Goal: Transaction & Acquisition: Book appointment/travel/reservation

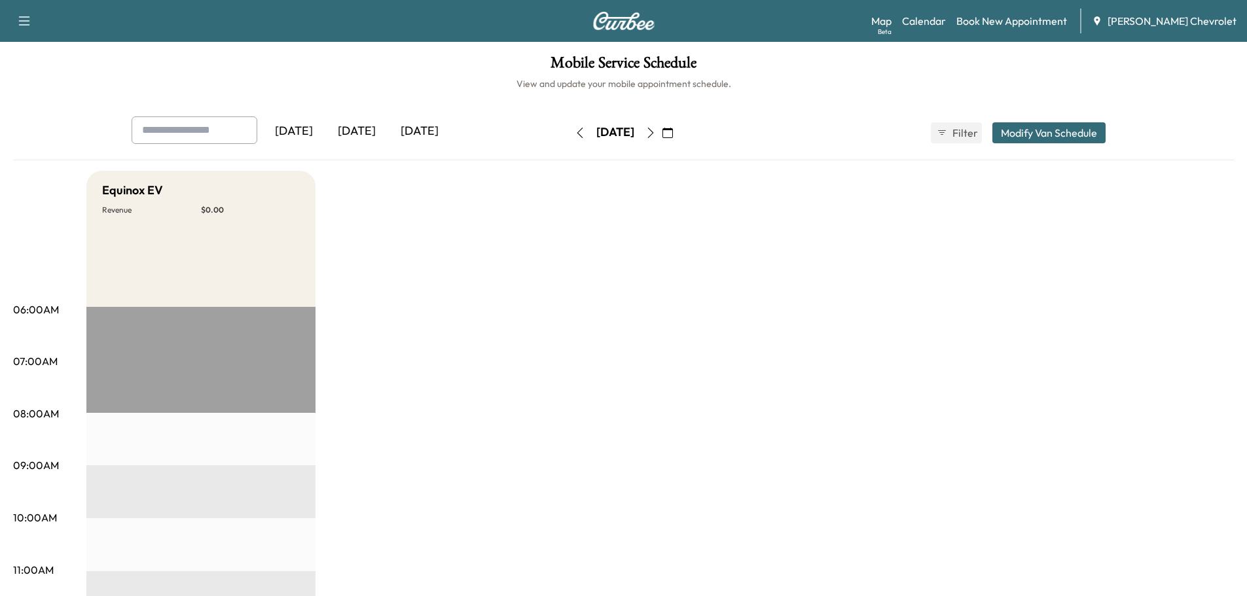
drag, startPoint x: 680, startPoint y: 128, endPoint x: 687, endPoint y: 130, distance: 6.8
click at [662, 127] on div "[DATE]" at bounding box center [615, 132] width 93 height 21
click at [656, 130] on icon "button" at bounding box center [650, 133] width 10 height 10
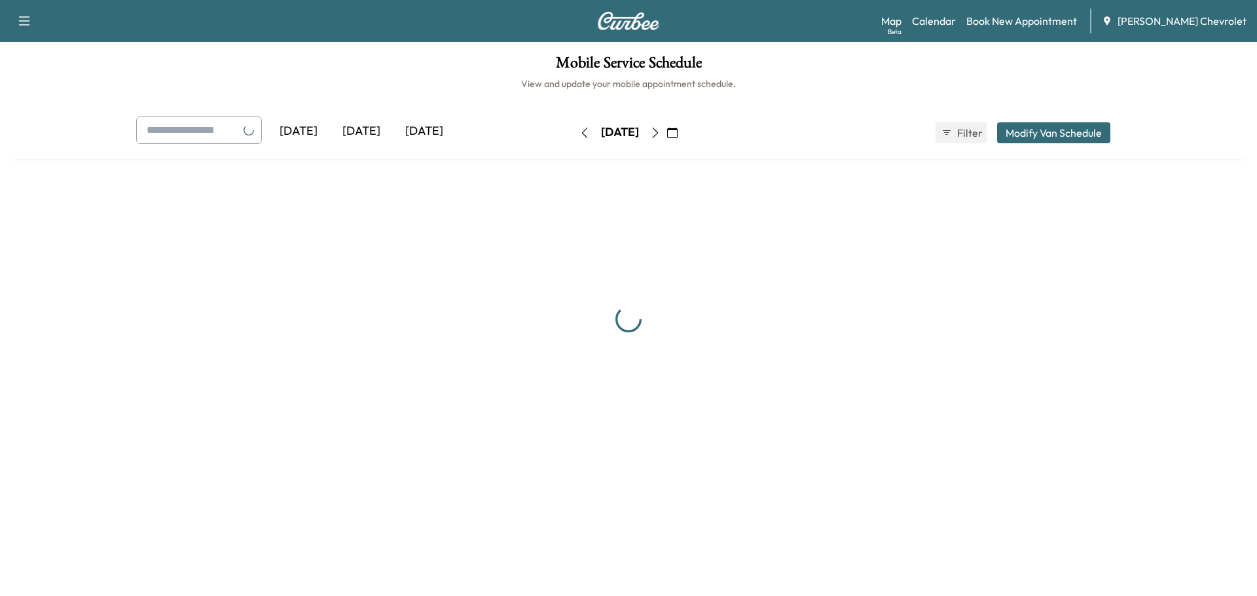
click at [660, 133] on icon "button" at bounding box center [655, 133] width 10 height 10
click at [660, 134] on icon "button" at bounding box center [655, 133] width 10 height 10
click at [683, 134] on div "[DATE] October 2025 S M T W T F S 28 29 30 1 2 3 4 5 6 7 8 9 10 11 12 13 14 15 …" at bounding box center [628, 132] width 110 height 21
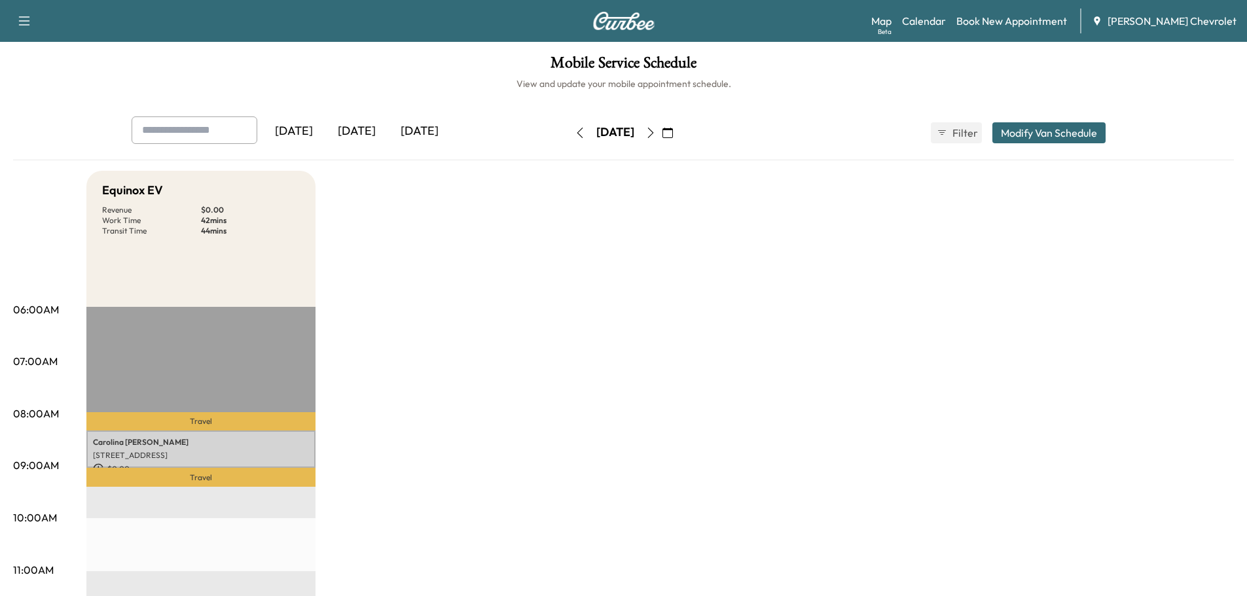
click at [679, 134] on button "button" at bounding box center [667, 132] width 22 height 21
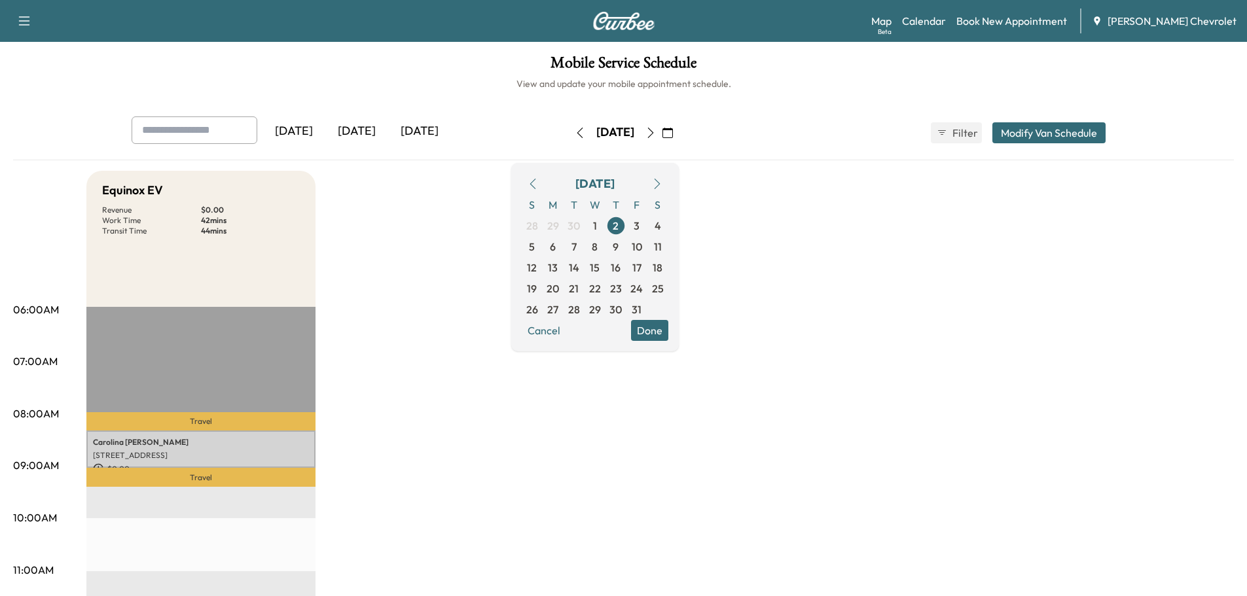
click at [679, 134] on button "button" at bounding box center [667, 132] width 22 height 21
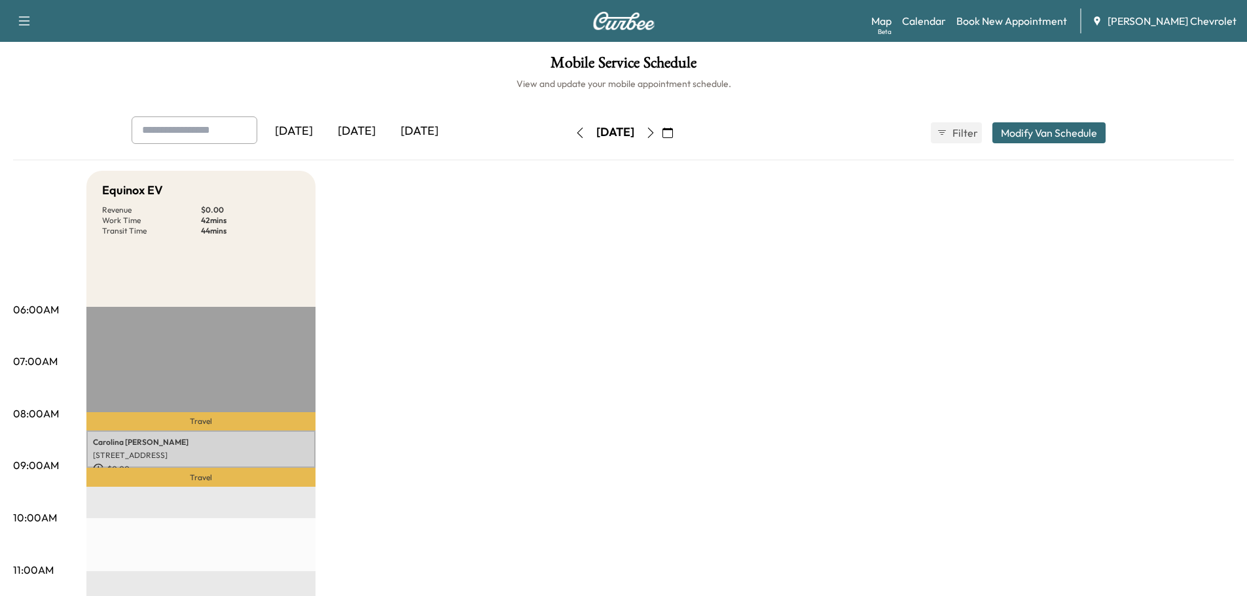
click at [679, 128] on button "button" at bounding box center [667, 132] width 22 height 21
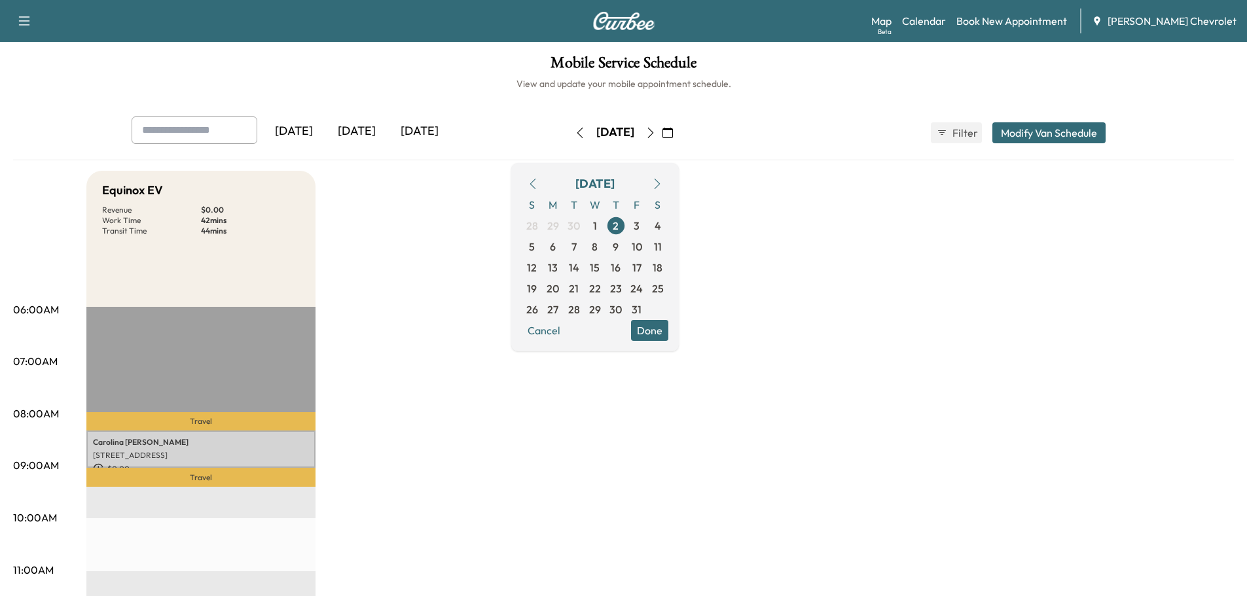
click at [656, 135] on icon "button" at bounding box center [650, 133] width 10 height 10
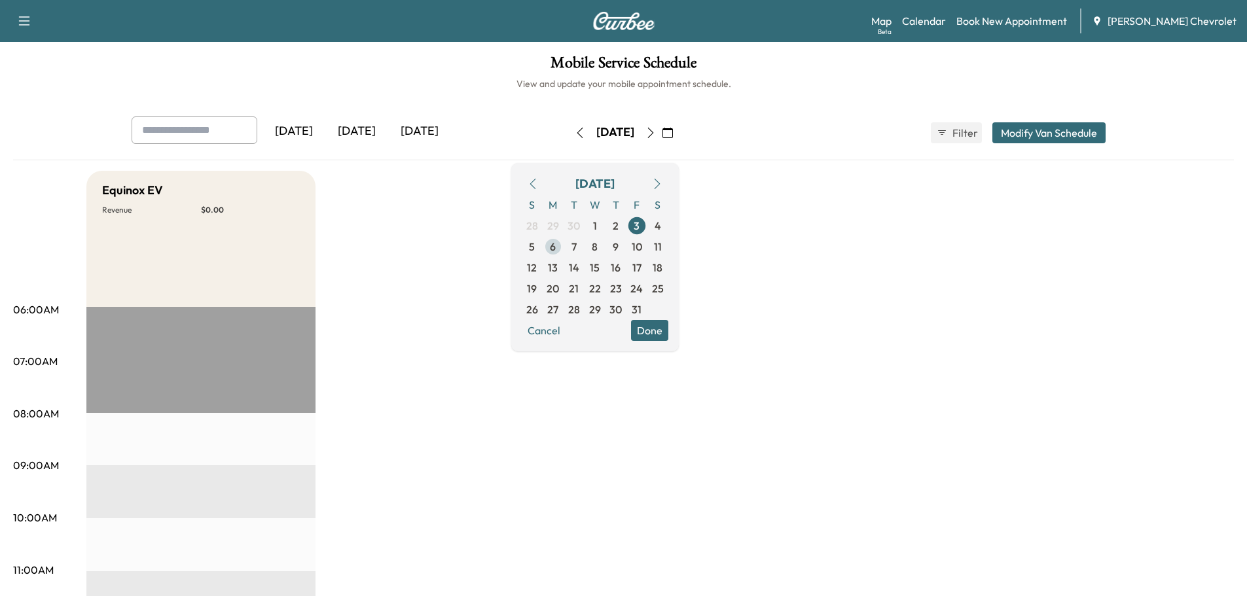
click at [556, 248] on span "6" at bounding box center [553, 247] width 6 height 16
click at [1014, 19] on link "Book New Appointment" at bounding box center [1011, 21] width 111 height 16
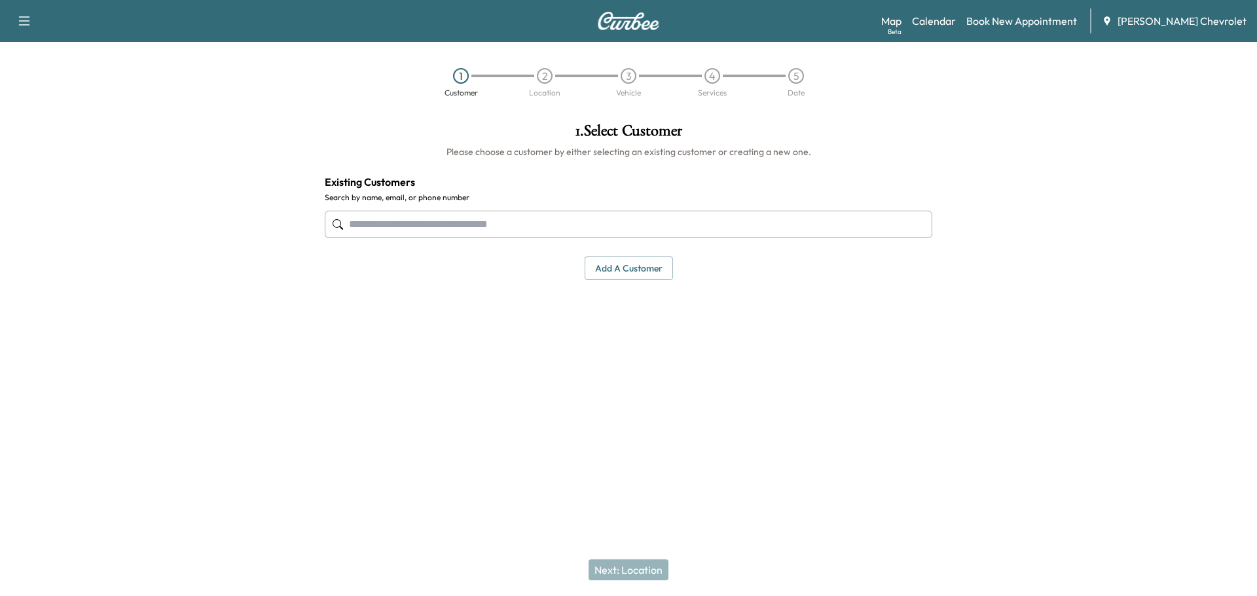
click at [533, 258] on div "Add a customer" at bounding box center [628, 269] width 607 height 24
click at [541, 236] on input "text" at bounding box center [628, 224] width 607 height 27
click at [550, 224] on input "text" at bounding box center [628, 224] width 607 height 27
click at [407, 230] on input "text" at bounding box center [628, 224] width 607 height 27
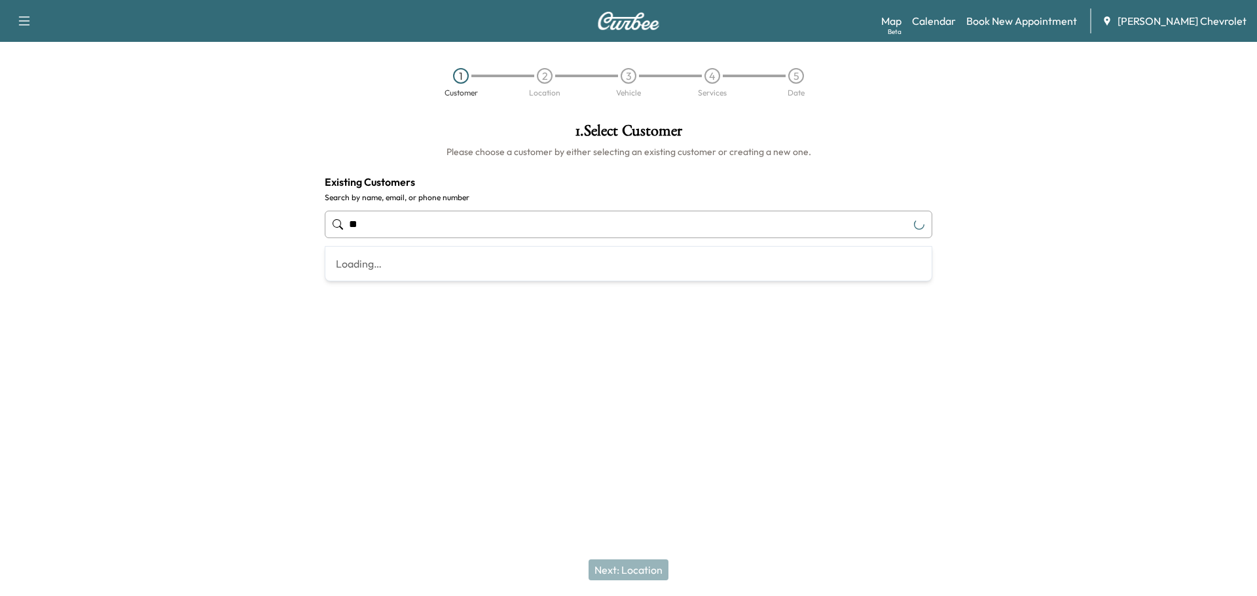
type input "*"
type input "**********"
click at [638, 444] on div at bounding box center [628, 432] width 1257 height 42
click at [640, 276] on button "Add a customer" at bounding box center [628, 269] width 88 height 24
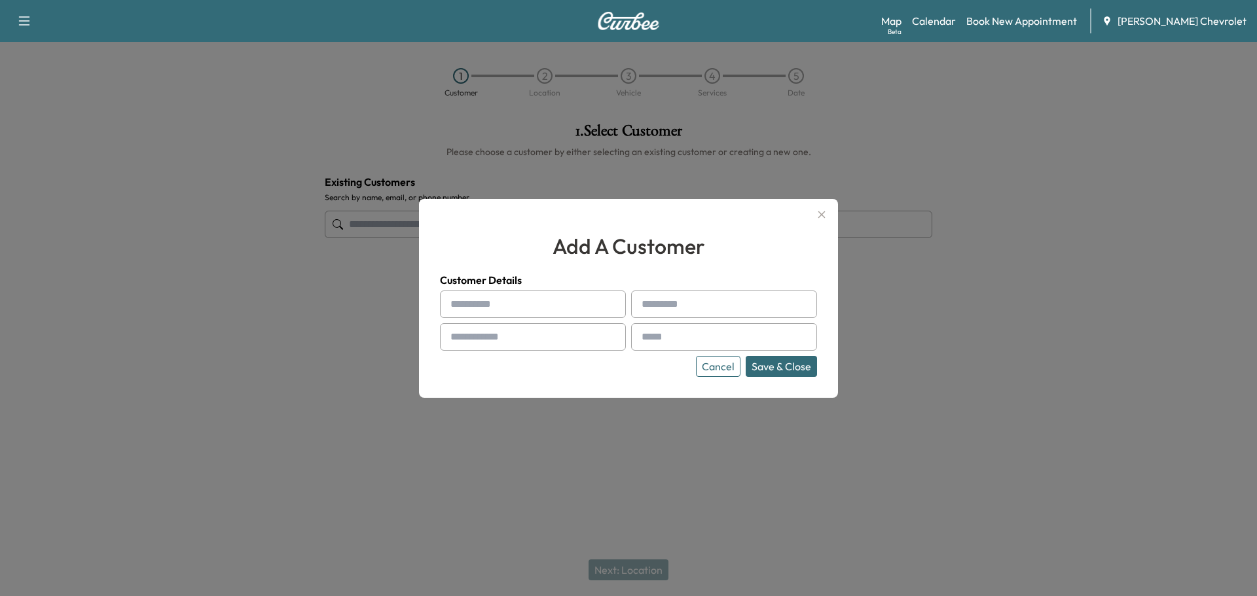
click at [522, 306] on input "text" at bounding box center [533, 304] width 186 height 27
type input "*****"
click at [667, 314] on input "text" at bounding box center [724, 304] width 186 height 27
type input "*********"
click at [584, 342] on input "text" at bounding box center [533, 336] width 186 height 27
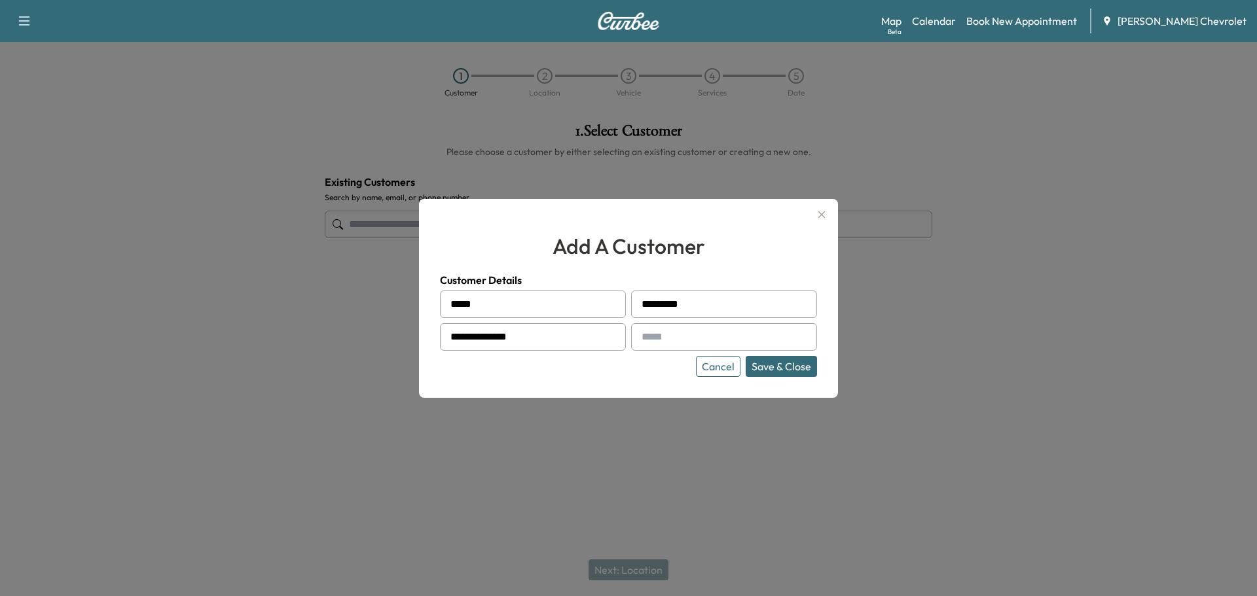
type input "**********"
click at [697, 332] on input "text" at bounding box center [724, 336] width 186 height 27
click at [678, 325] on input "text" at bounding box center [724, 336] width 186 height 27
click at [678, 334] on input "text" at bounding box center [724, 336] width 186 height 27
paste input "**********"
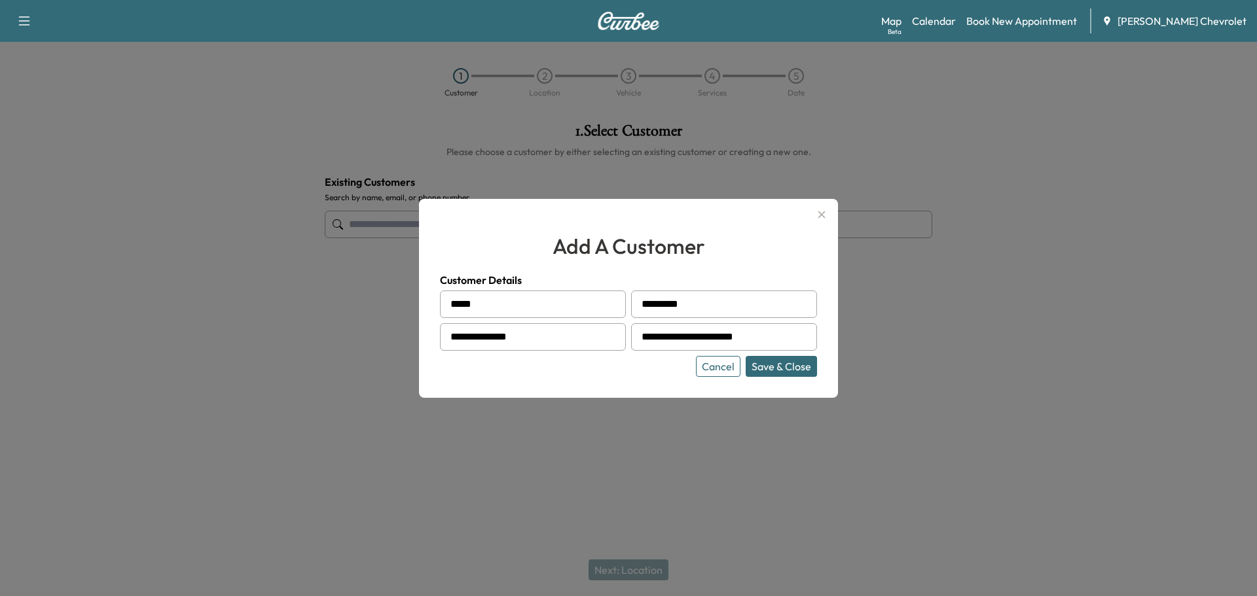
type input "**********"
drag, startPoint x: 575, startPoint y: 424, endPoint x: 615, endPoint y: 380, distance: 59.7
click at [575, 423] on div at bounding box center [628, 298] width 1257 height 596
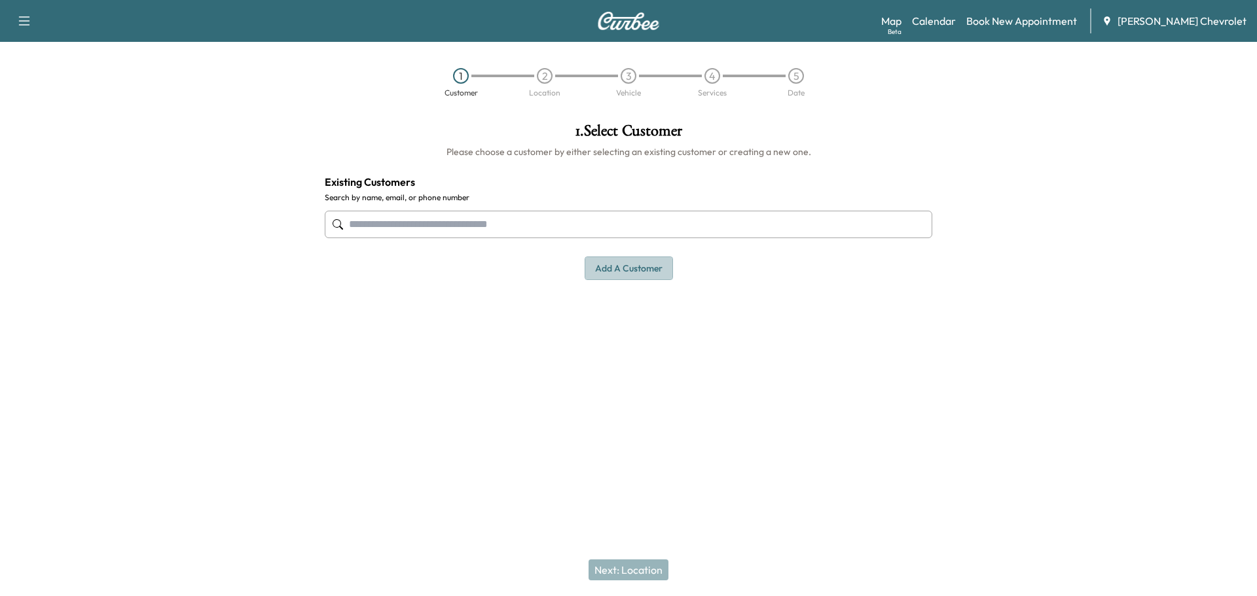
click at [634, 278] on button "Add a customer" at bounding box center [628, 269] width 88 height 24
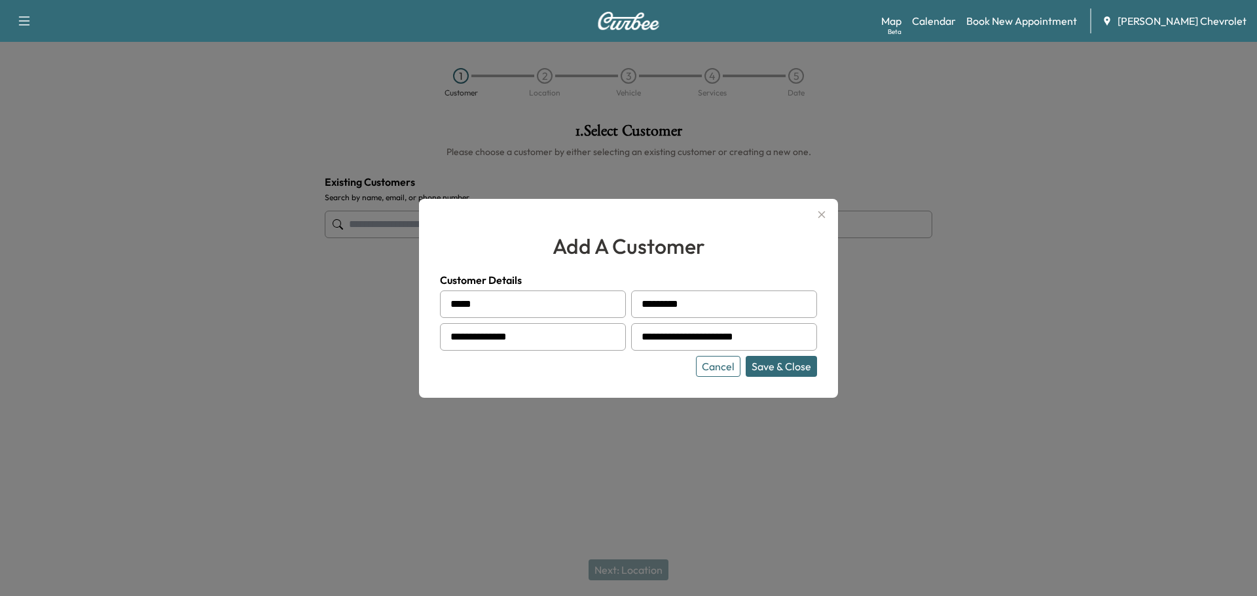
drag, startPoint x: 535, startPoint y: 289, endPoint x: 534, endPoint y: 295, distance: 6.7
click at [534, 293] on div "**********" at bounding box center [628, 324] width 377 height 105
click at [790, 364] on button "Save & Close" at bounding box center [780, 366] width 71 height 21
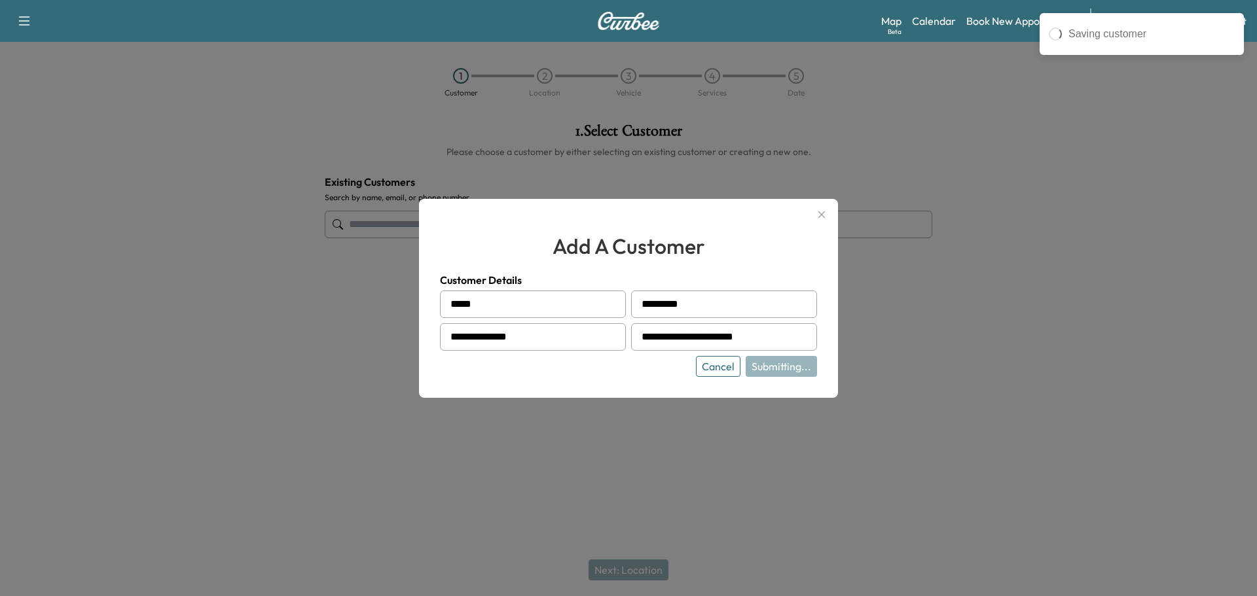
type input "**********"
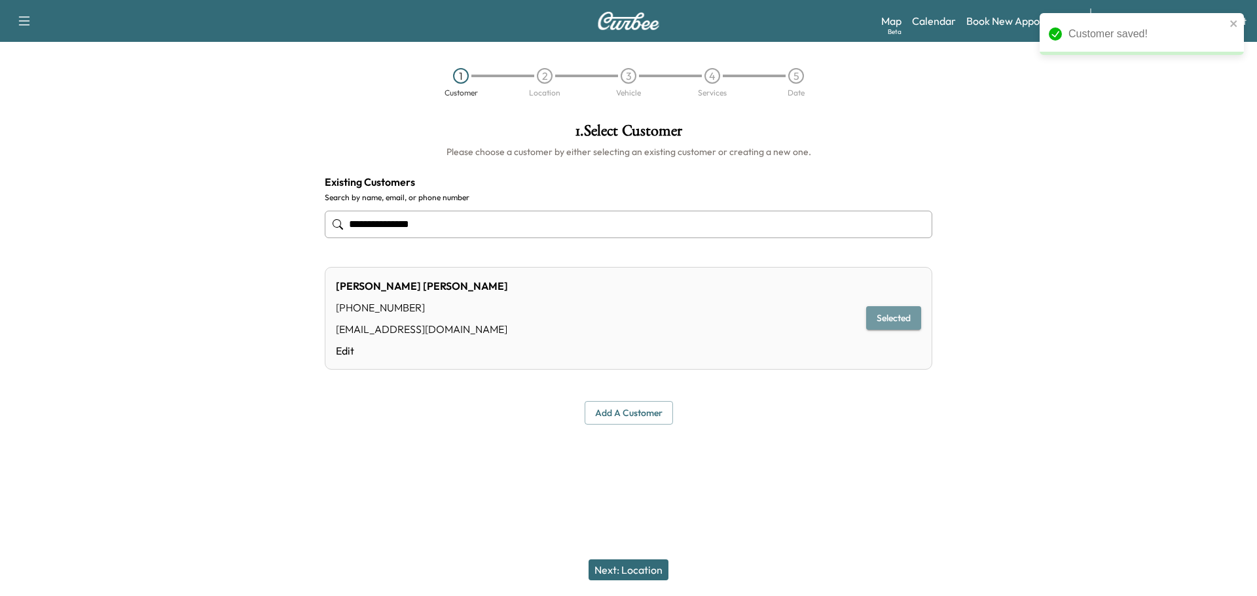
click at [882, 316] on button "Selected" at bounding box center [893, 318] width 55 height 24
click at [884, 316] on button "Selected" at bounding box center [893, 318] width 55 height 24
click at [636, 564] on button "Next: Location" at bounding box center [628, 570] width 80 height 21
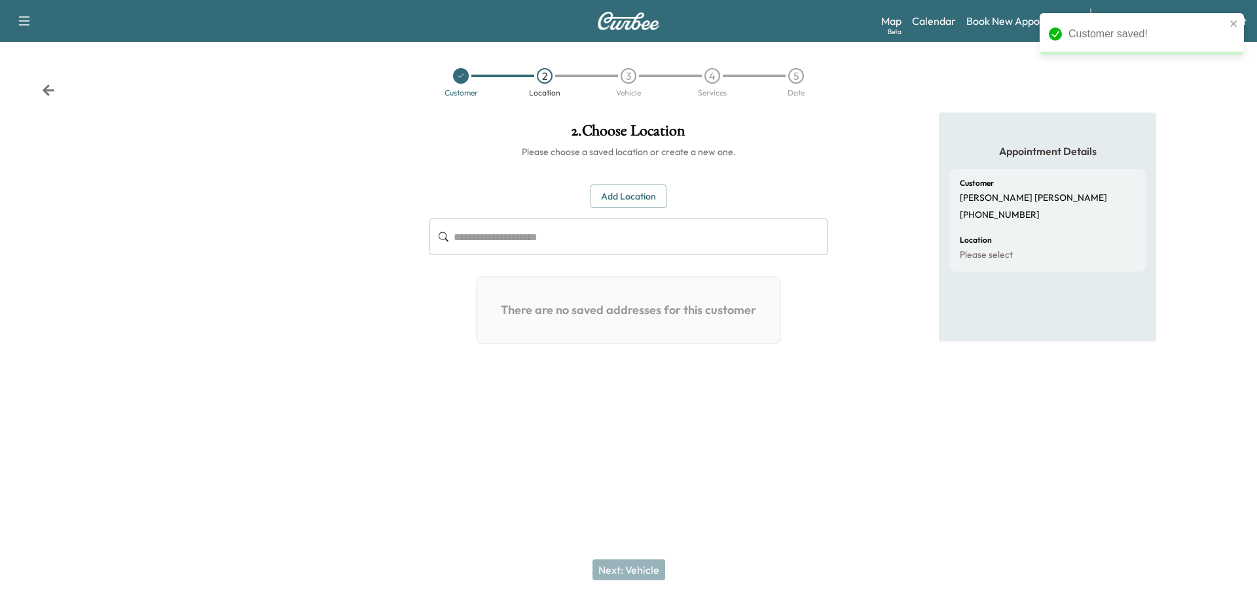
click at [613, 206] on button "Add Location" at bounding box center [628, 197] width 76 height 24
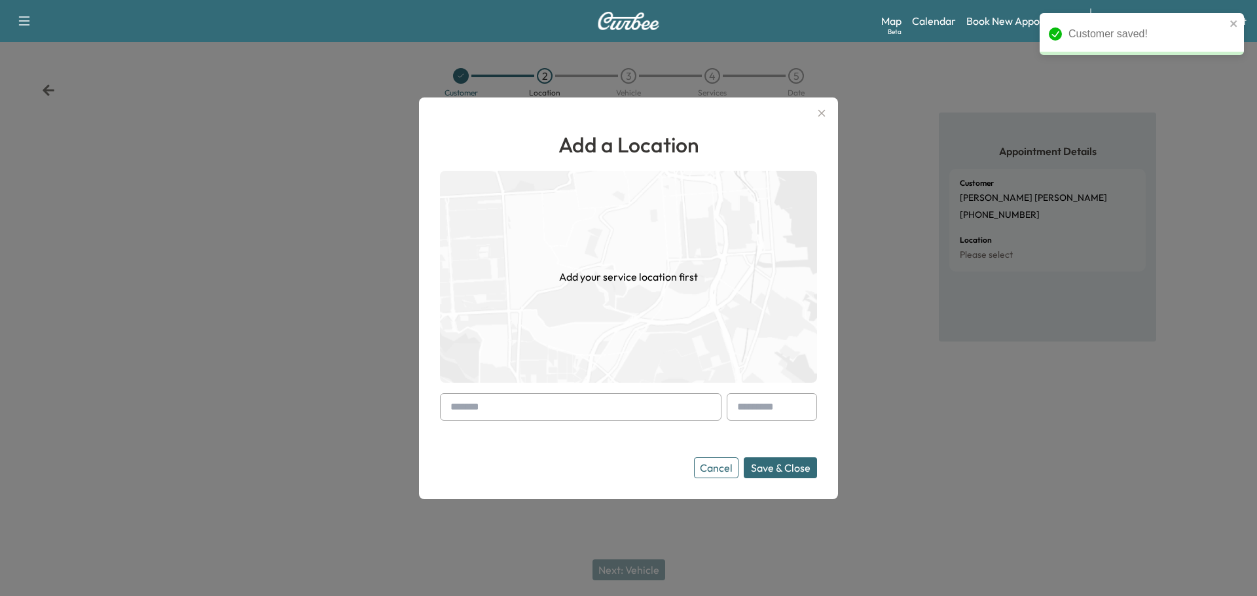
click at [517, 418] on input "text" at bounding box center [580, 406] width 281 height 27
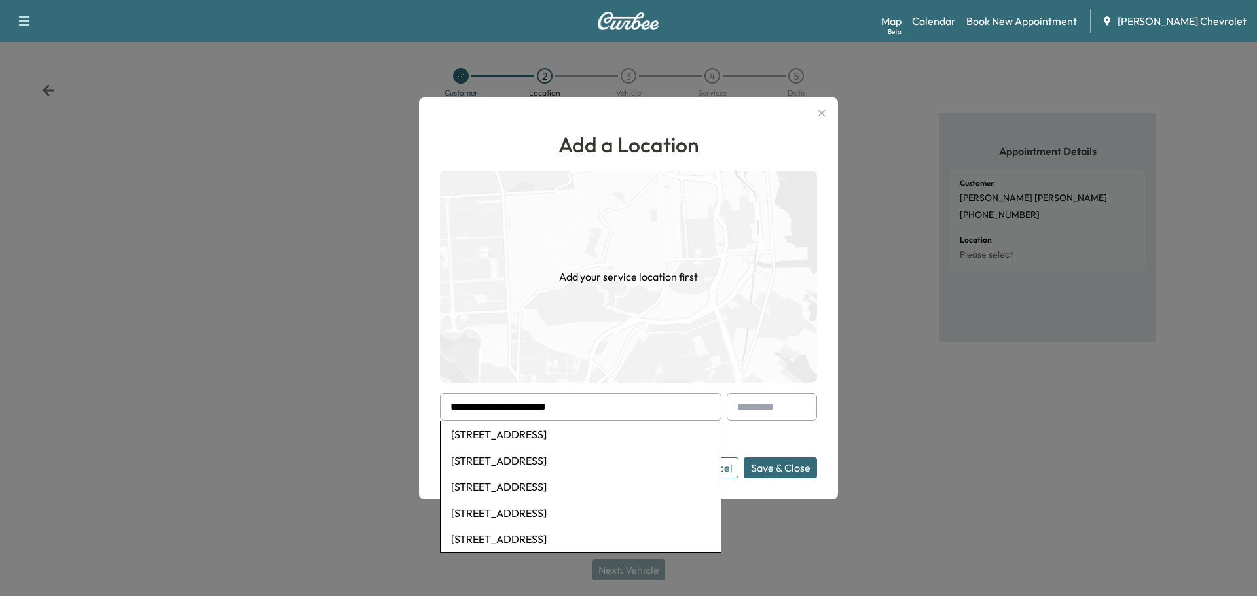
click at [569, 431] on li "[STREET_ADDRESS]" at bounding box center [580, 434] width 280 height 26
type input "**********"
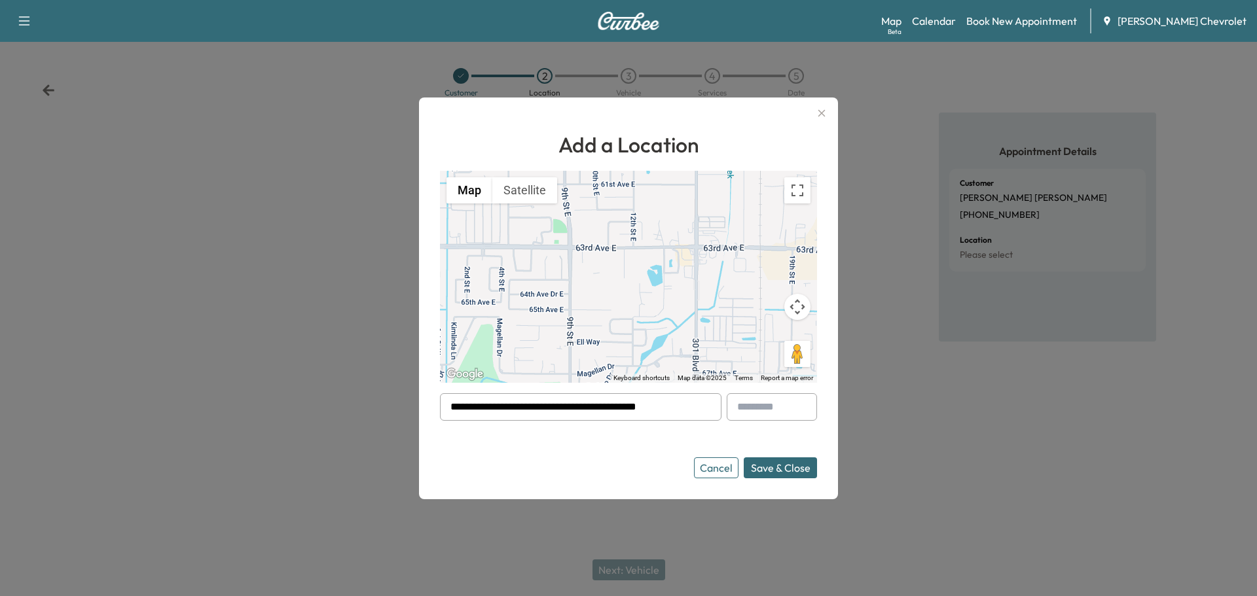
click at [787, 469] on button "Save & Close" at bounding box center [780, 467] width 73 height 21
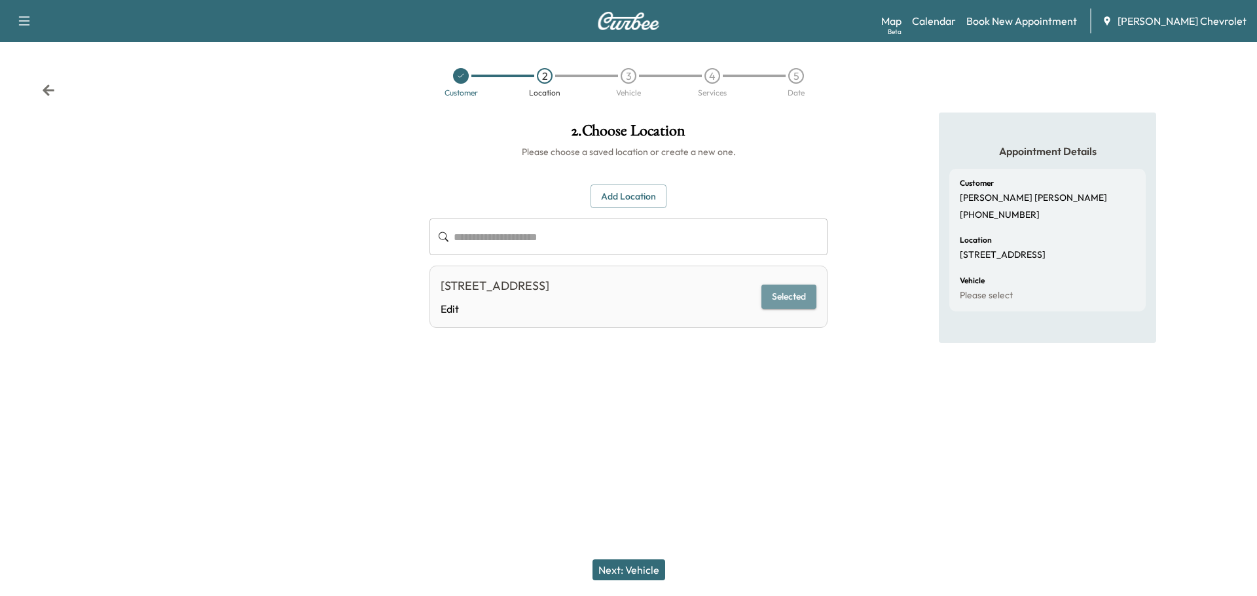
click at [795, 295] on button "Selected" at bounding box center [788, 297] width 55 height 24
click at [795, 294] on button "Selected" at bounding box center [788, 297] width 55 height 24
click at [635, 575] on button "Next: Vehicle" at bounding box center [628, 570] width 73 height 21
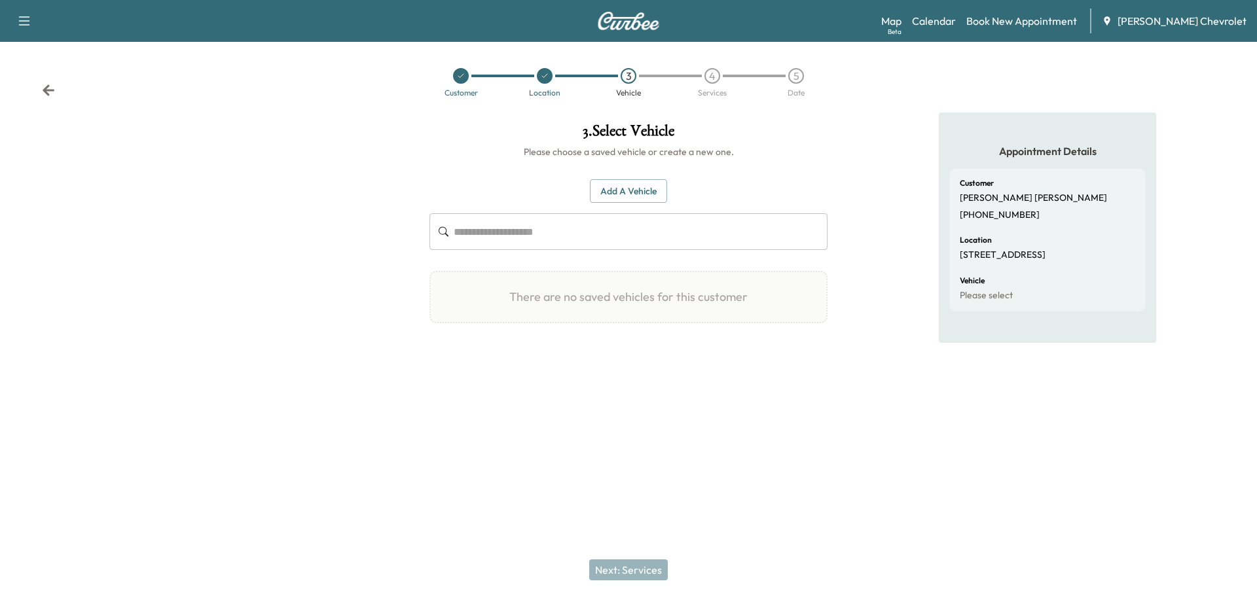
click at [522, 235] on input "text" at bounding box center [641, 231] width 374 height 37
paste input "**********"
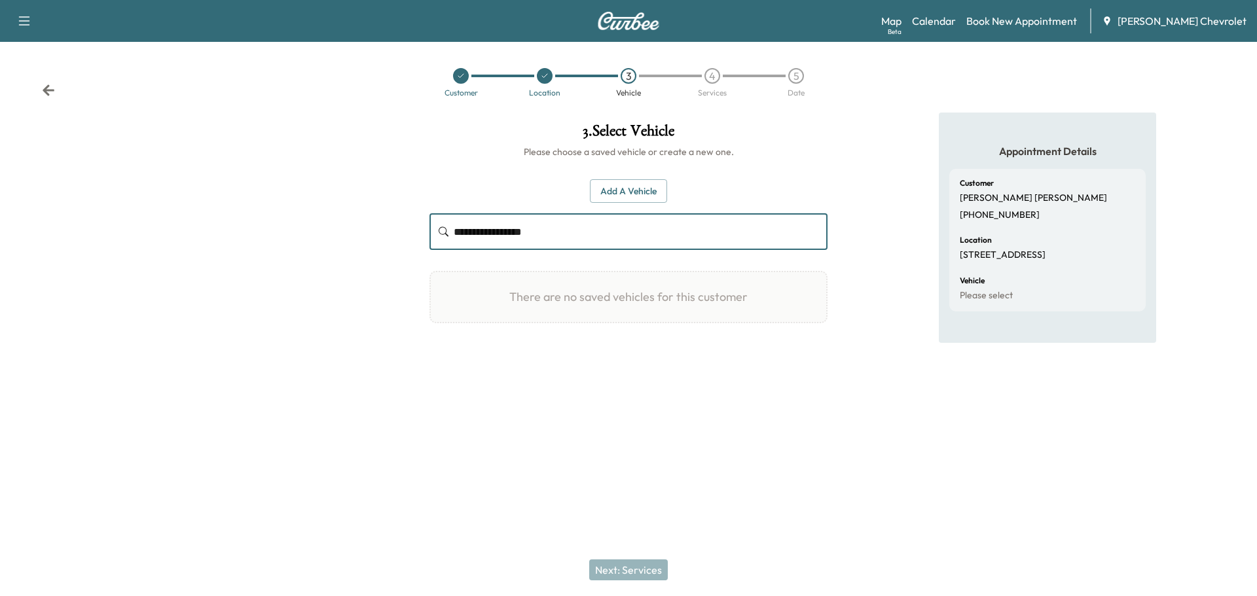
type input "**********"
drag, startPoint x: 724, startPoint y: 415, endPoint x: 725, endPoint y: 404, distance: 10.5
click at [724, 414] on div at bounding box center [628, 432] width 1257 height 42
click at [649, 567] on div "Next: Services" at bounding box center [628, 570] width 1257 height 52
click at [643, 193] on button "Add a Vehicle" at bounding box center [628, 191] width 77 height 24
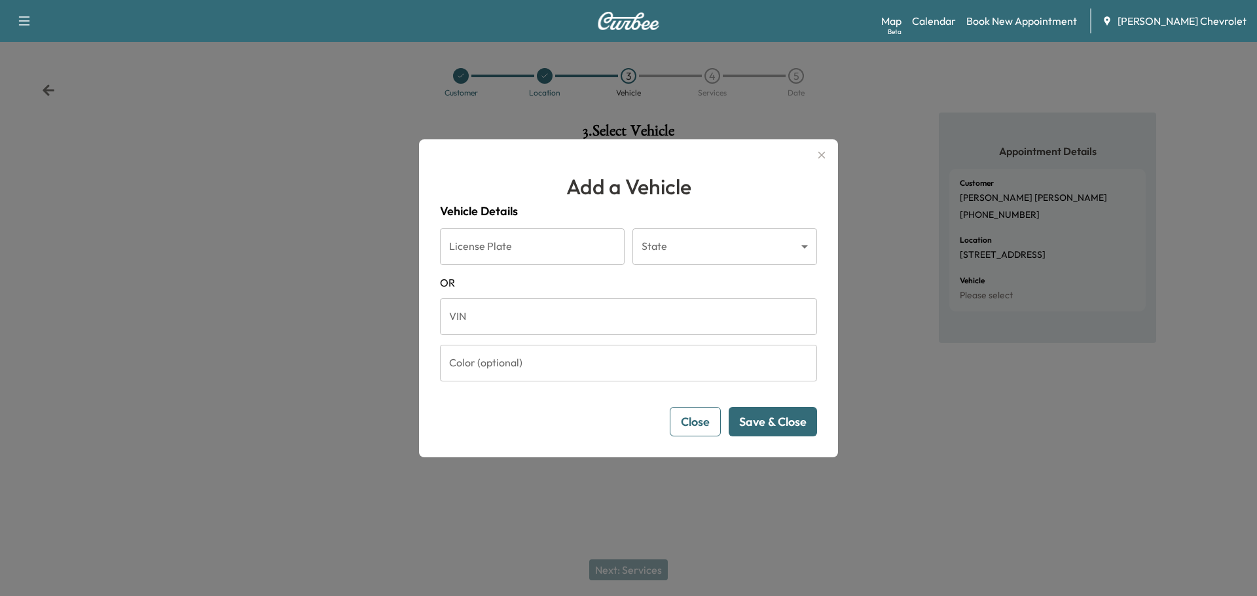
click at [643, 185] on h1 "Add a Vehicle" at bounding box center [628, 186] width 377 height 31
click at [561, 318] on input "VIN" at bounding box center [628, 316] width 377 height 37
paste input "**********"
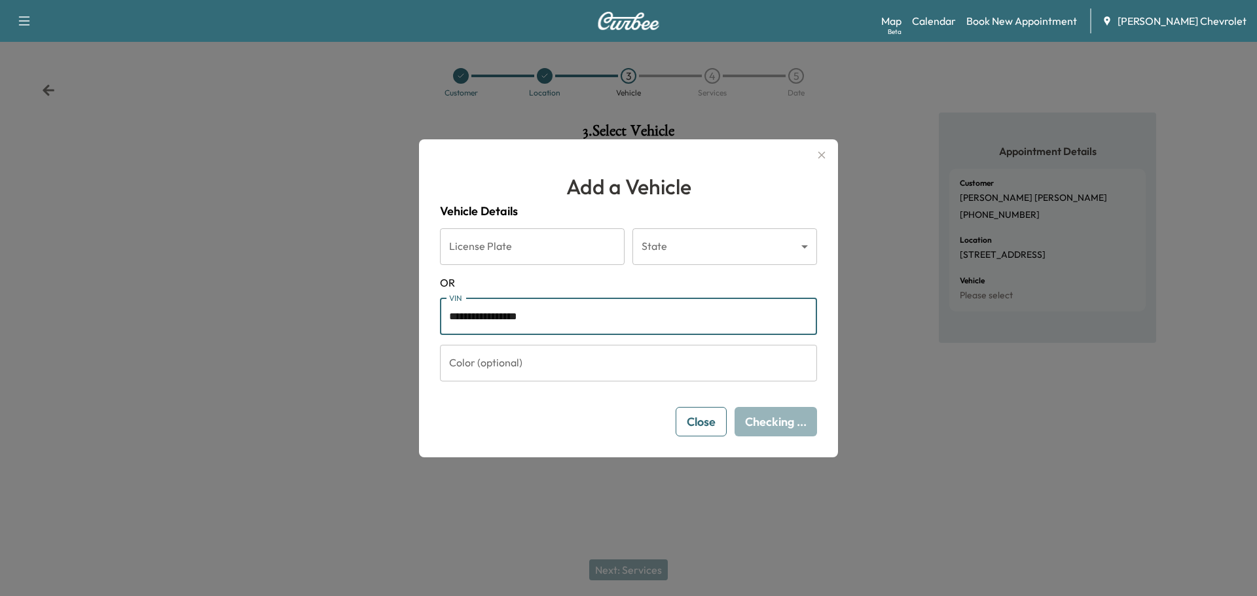
type input "**********"
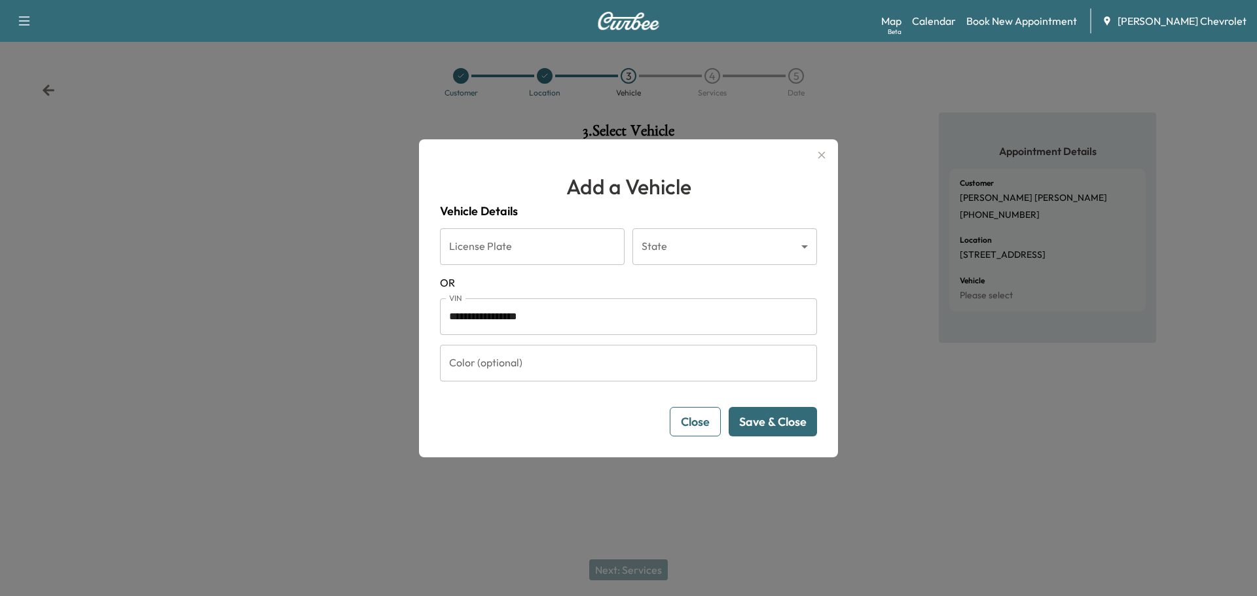
click at [795, 414] on button "Save & Close" at bounding box center [772, 421] width 88 height 29
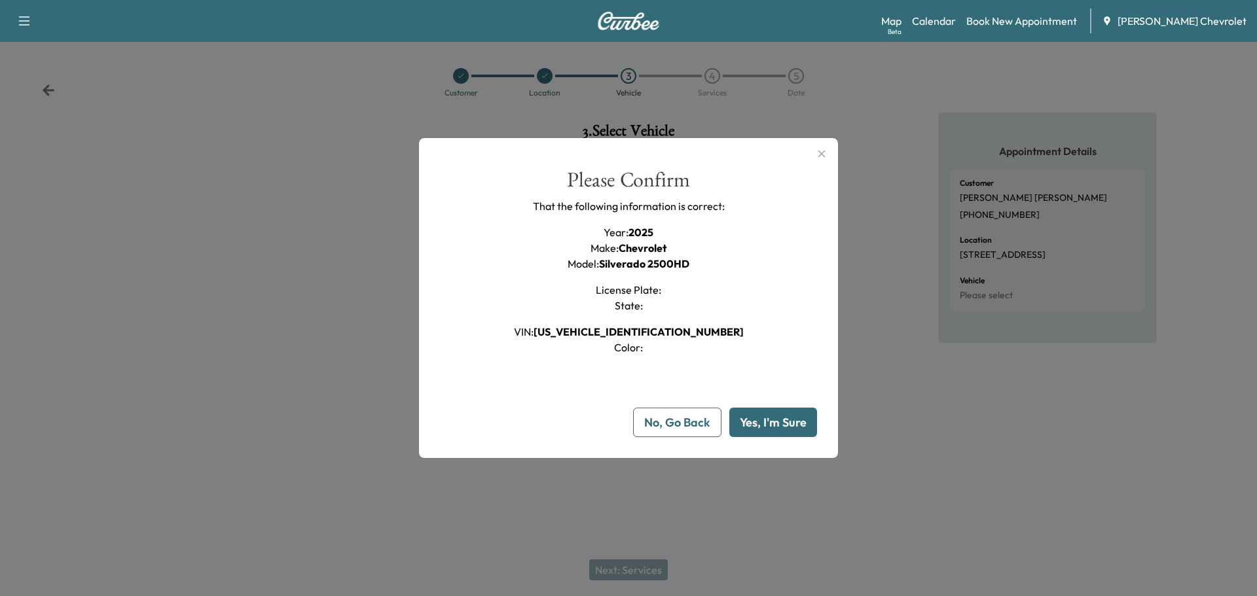
click at [772, 418] on button "Yes, I'm Sure" at bounding box center [773, 422] width 88 height 29
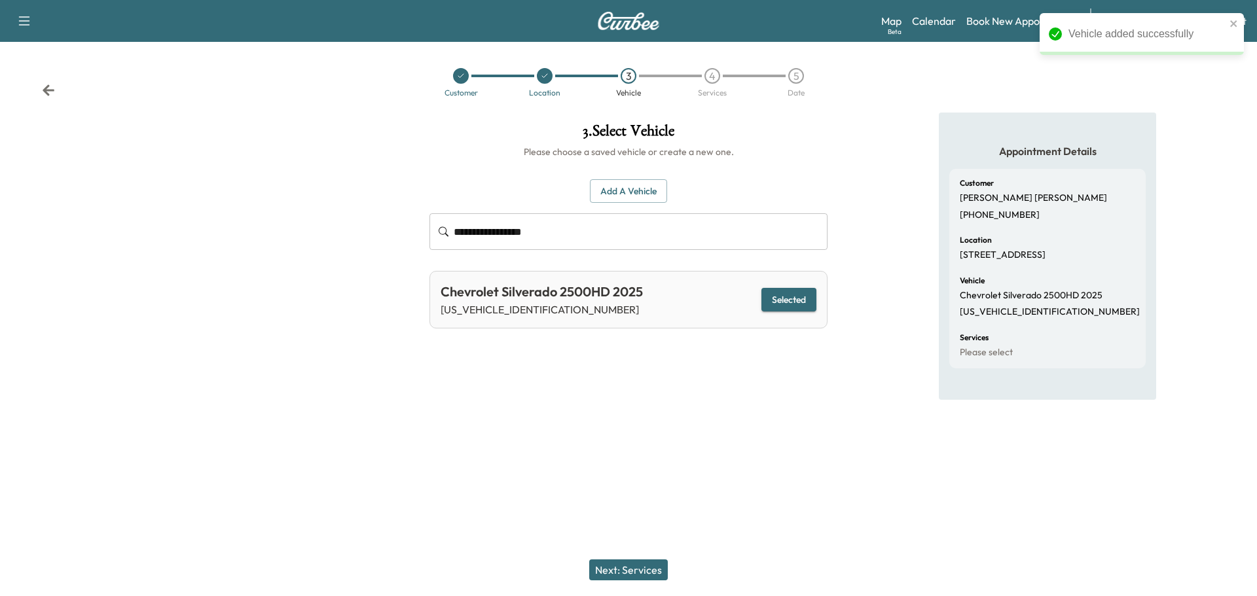
click at [804, 300] on button "Selected" at bounding box center [788, 300] width 55 height 24
click at [636, 569] on button "Next: Services" at bounding box center [628, 570] width 79 height 21
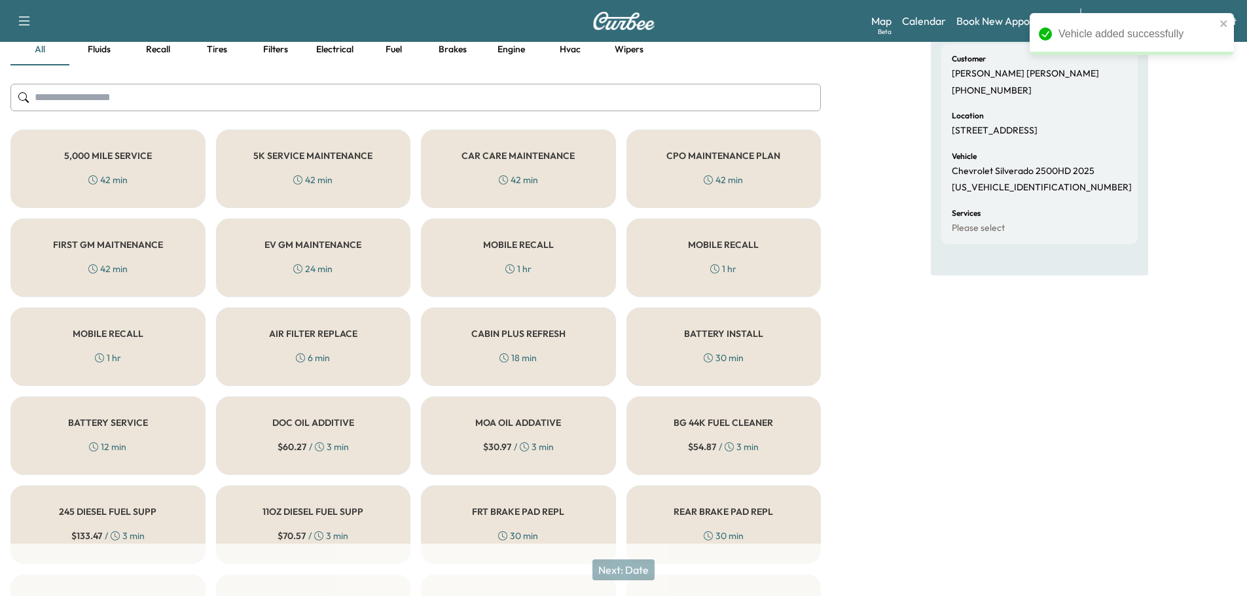
scroll to position [152, 0]
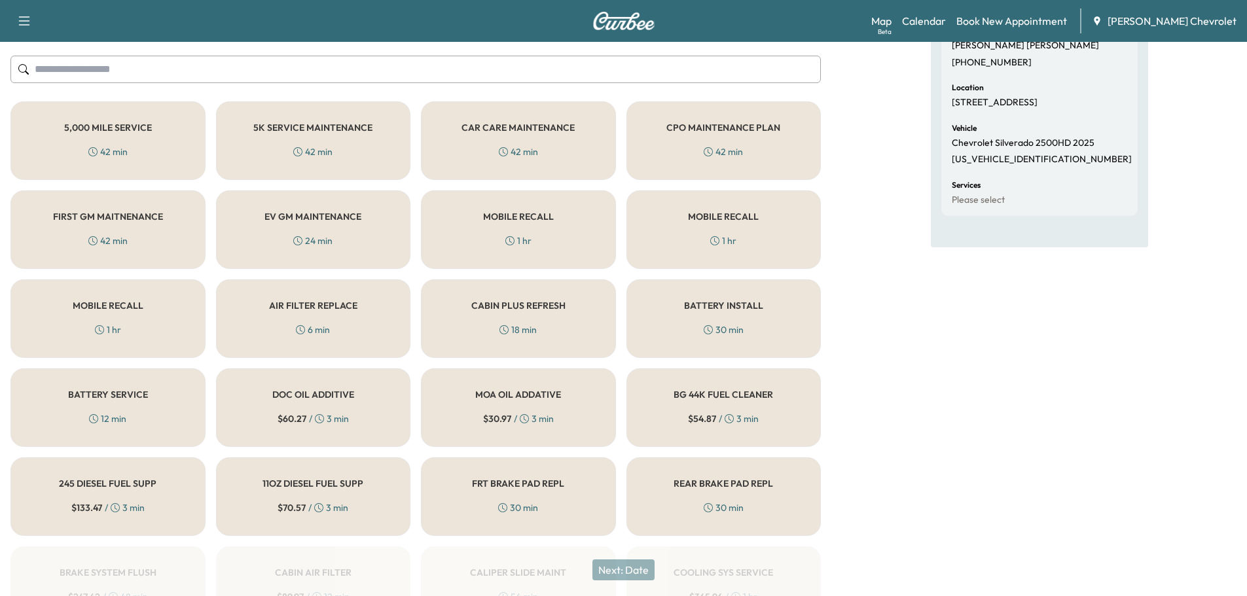
click at [134, 224] on div "FIRST GM MAITNENANCE 42 min" at bounding box center [107, 229] width 195 height 79
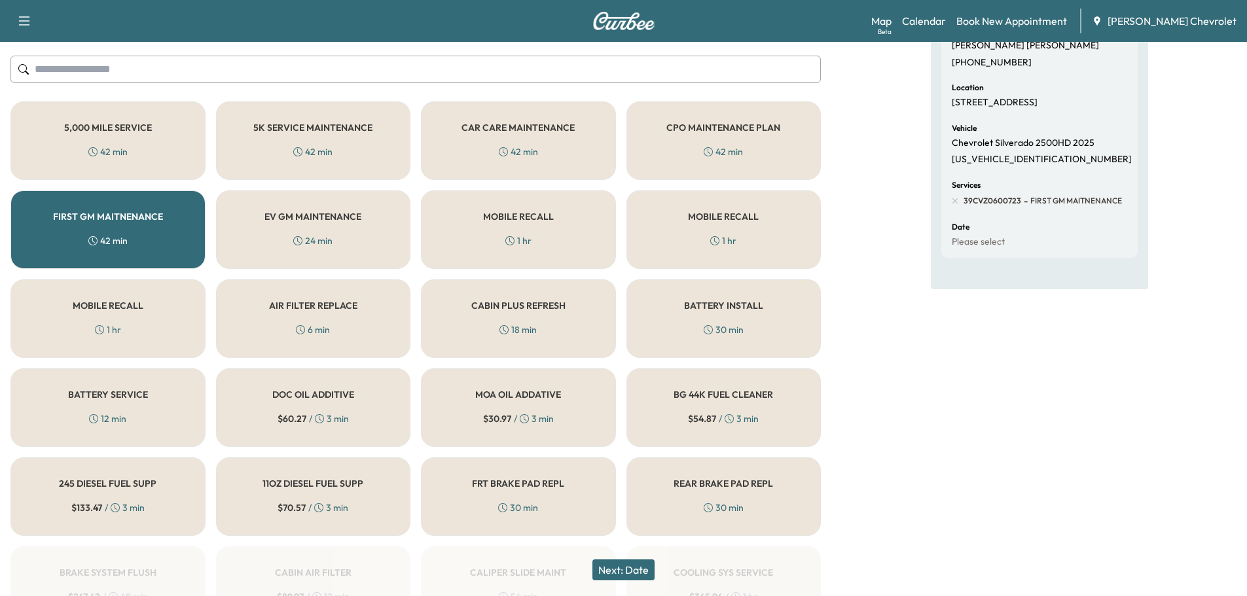
click at [649, 571] on button "Next: Date" at bounding box center [623, 570] width 62 height 21
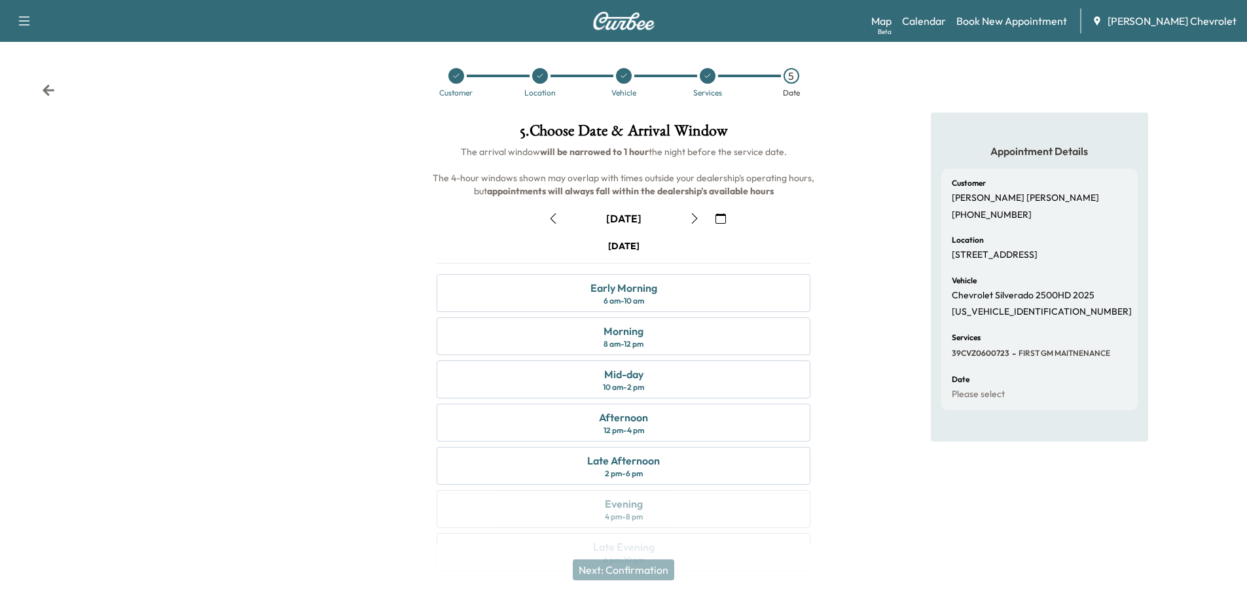
click at [696, 213] on icon "button" at bounding box center [694, 218] width 10 height 10
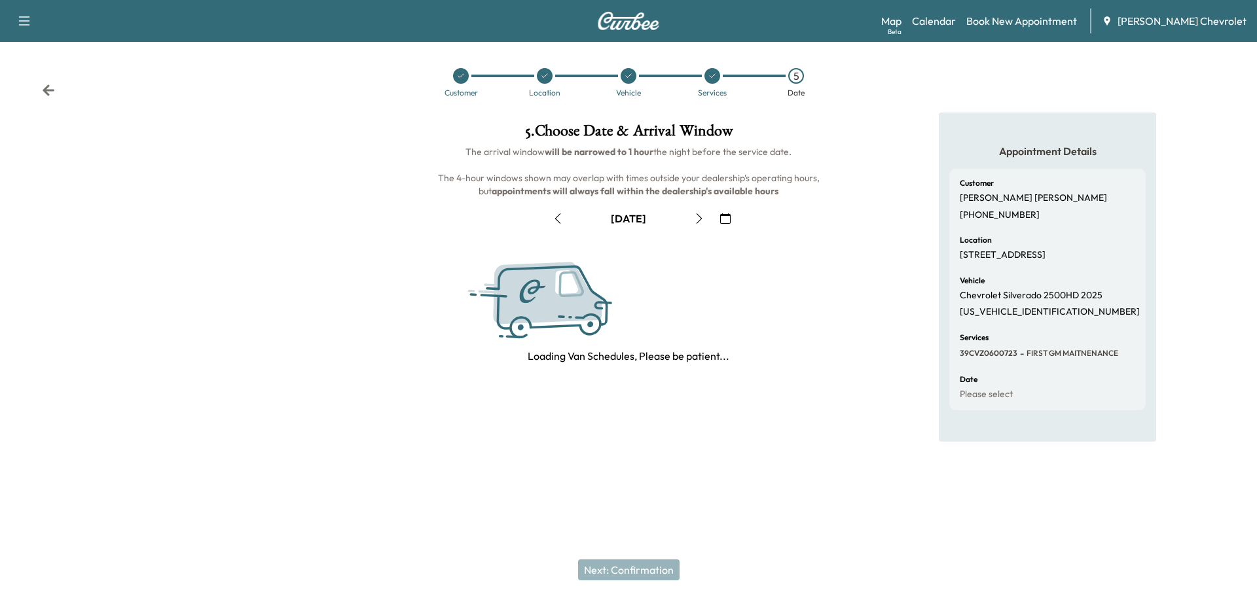
click at [692, 215] on button "button" at bounding box center [699, 218] width 22 height 21
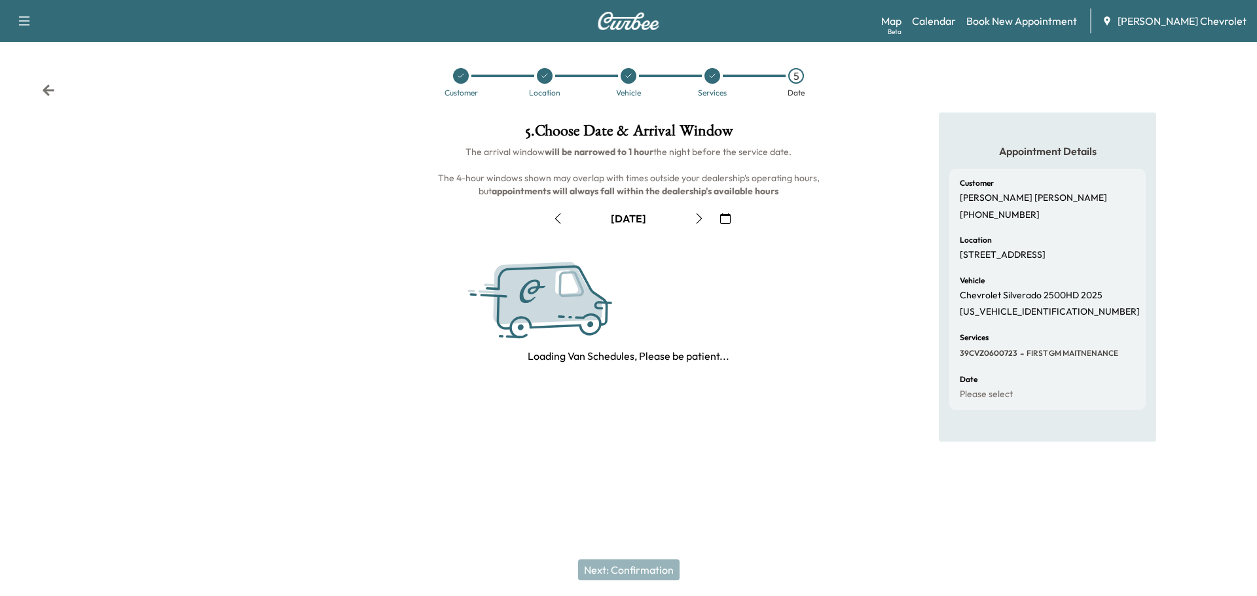
click at [692, 215] on button "button" at bounding box center [699, 218] width 22 height 21
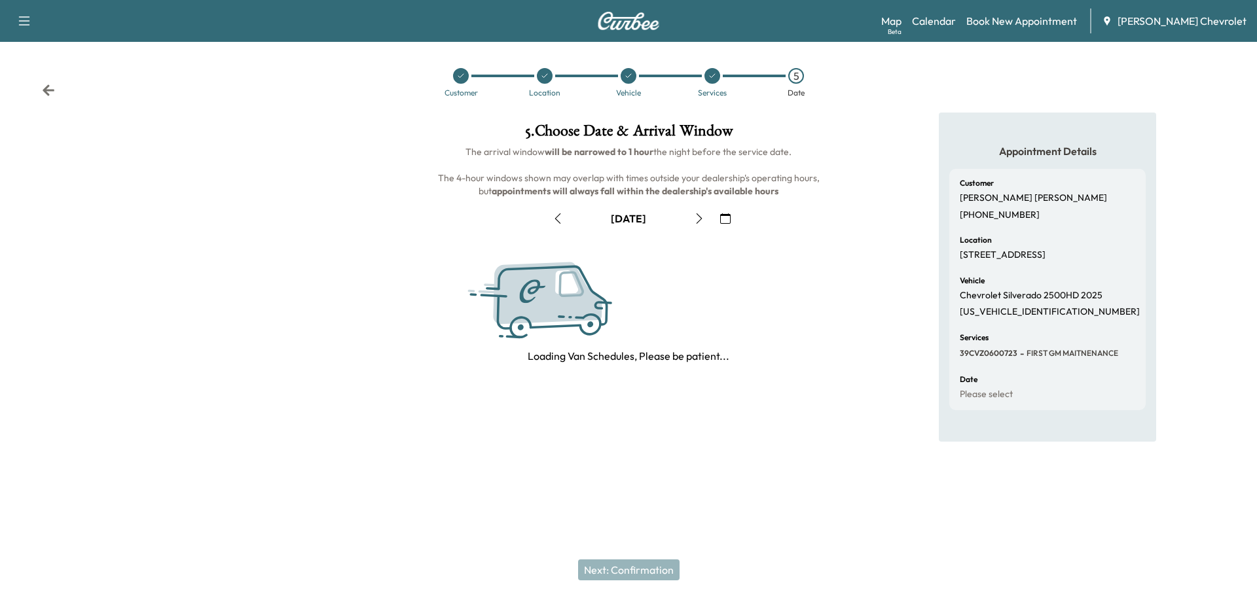
click at [692, 215] on button "button" at bounding box center [699, 218] width 22 height 21
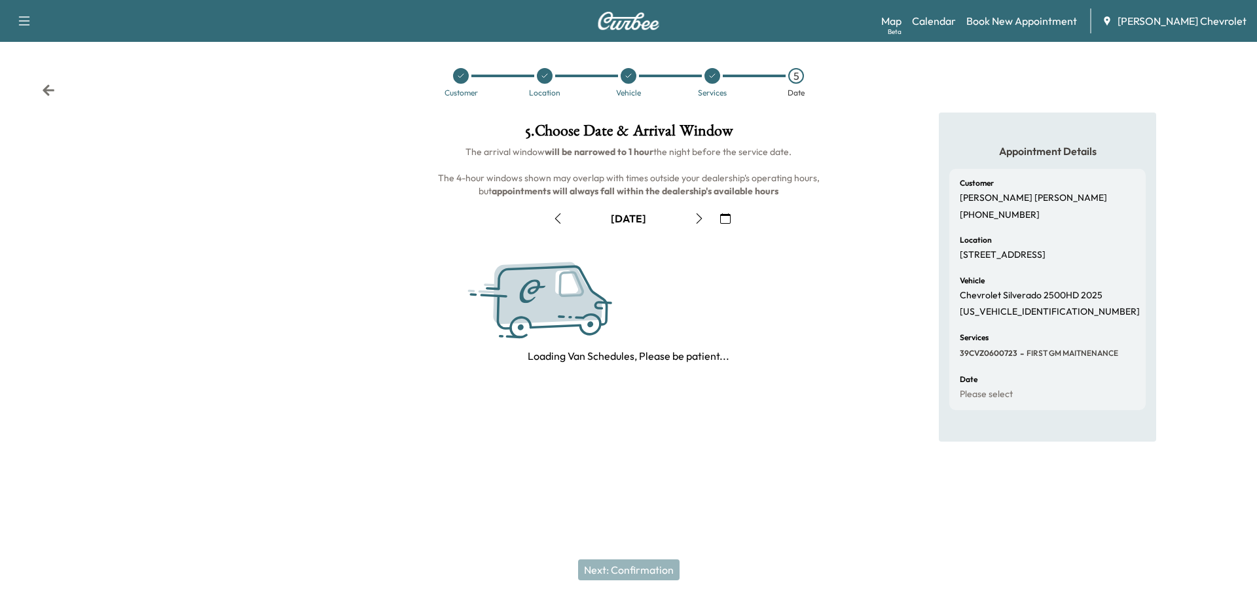
click at [692, 215] on button "button" at bounding box center [699, 218] width 22 height 21
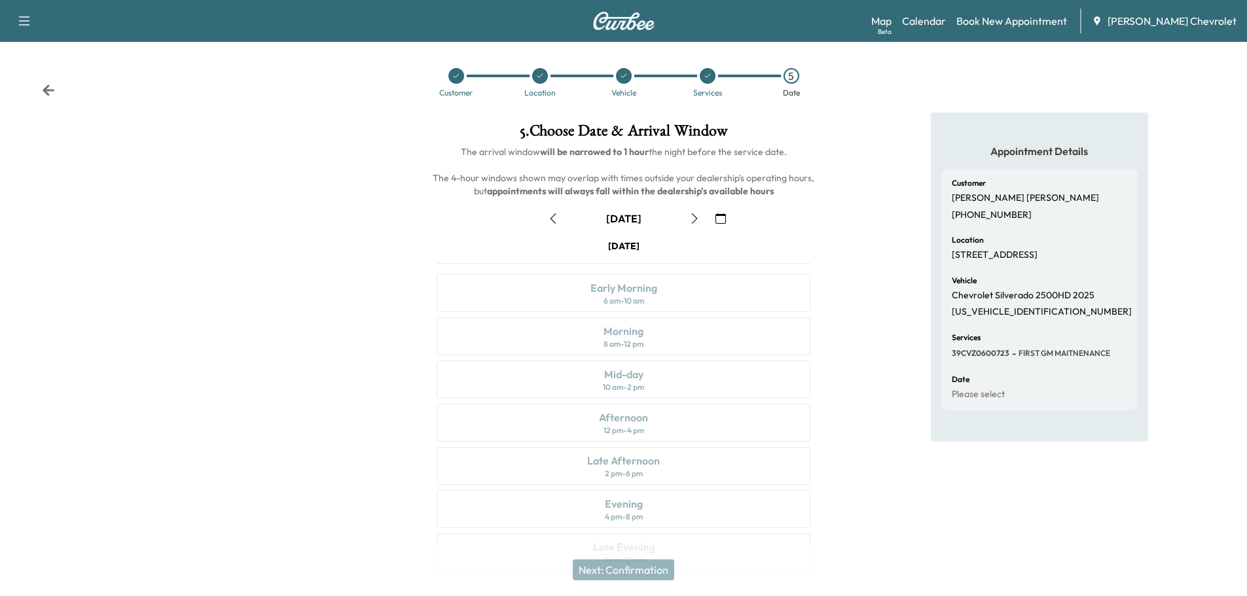
click at [692, 215] on icon "button" at bounding box center [694, 218] width 10 height 10
click at [643, 344] on div "8 am - 12 pm" at bounding box center [623, 344] width 40 height 10
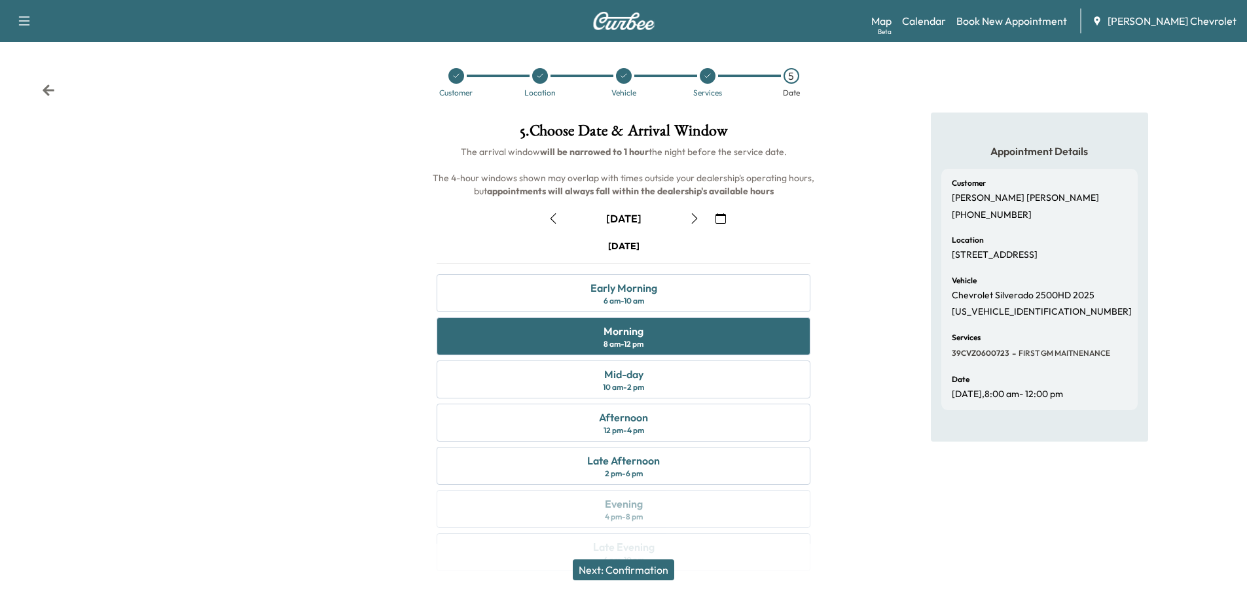
click at [651, 572] on button "Next: Confirmation" at bounding box center [623, 570] width 101 height 21
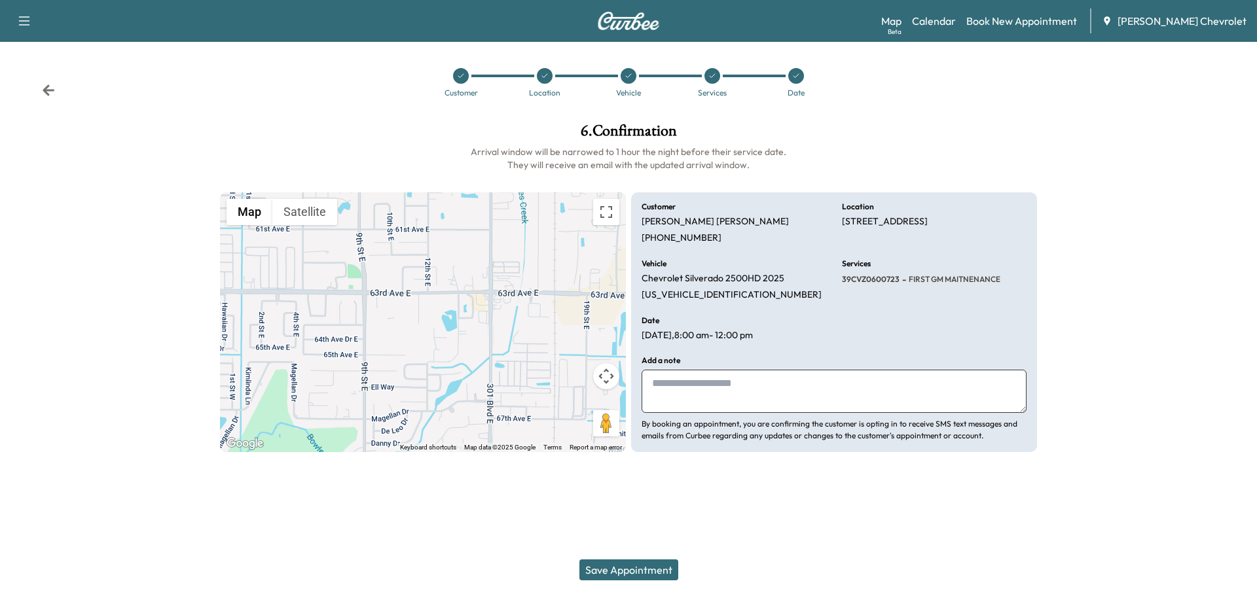
click at [716, 368] on div "Add a note By booking an appointment, you are confirming the customer is opting…" at bounding box center [833, 399] width 385 height 85
click at [715, 382] on textarea at bounding box center [833, 391] width 385 height 43
type textarea "**********"
click at [770, 550] on div "Save Appointment" at bounding box center [628, 570] width 1257 height 52
click at [650, 559] on div "Save Appointment" at bounding box center [628, 570] width 1257 height 52
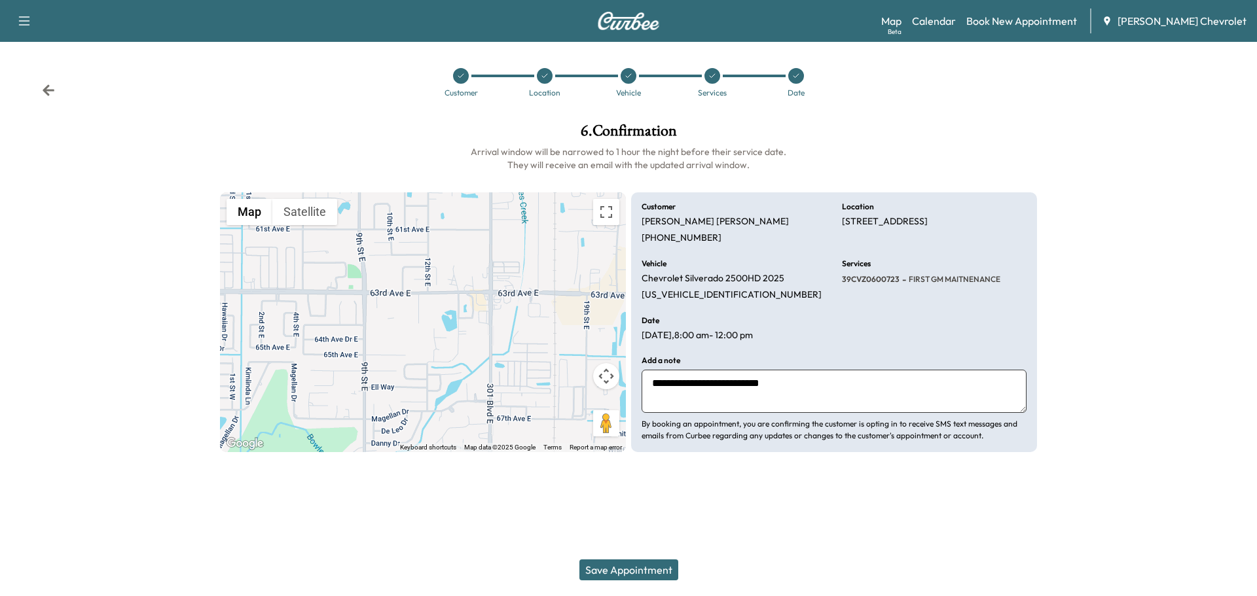
click at [649, 569] on button "Save Appointment" at bounding box center [628, 570] width 99 height 21
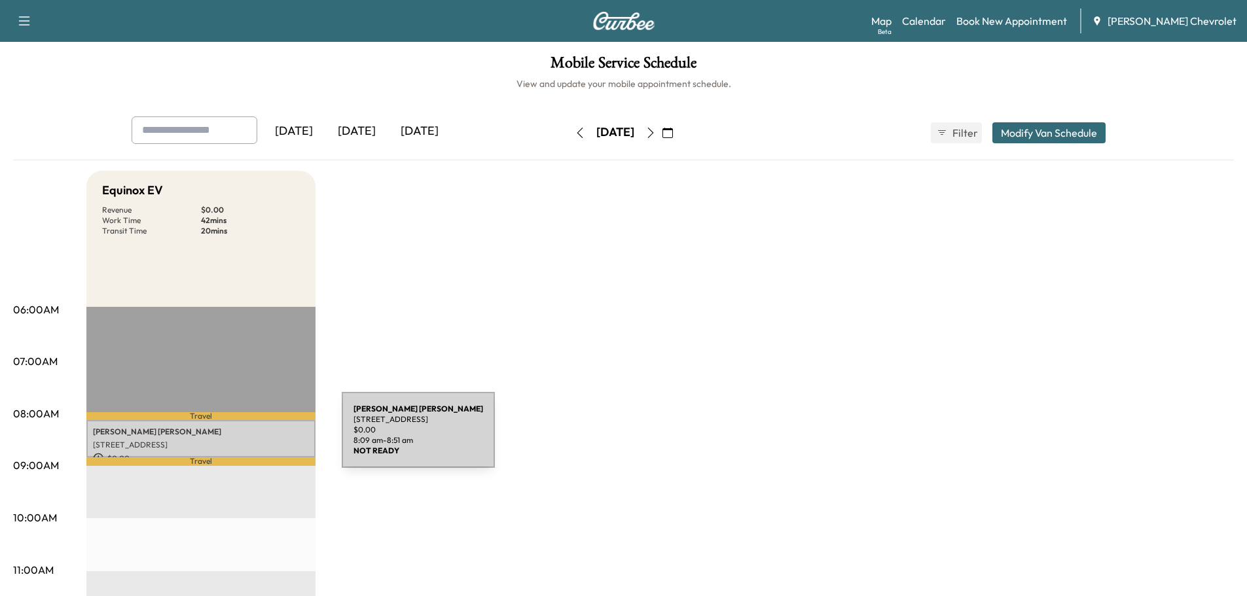
click at [239, 440] on p "[STREET_ADDRESS]" at bounding box center [201, 445] width 216 height 10
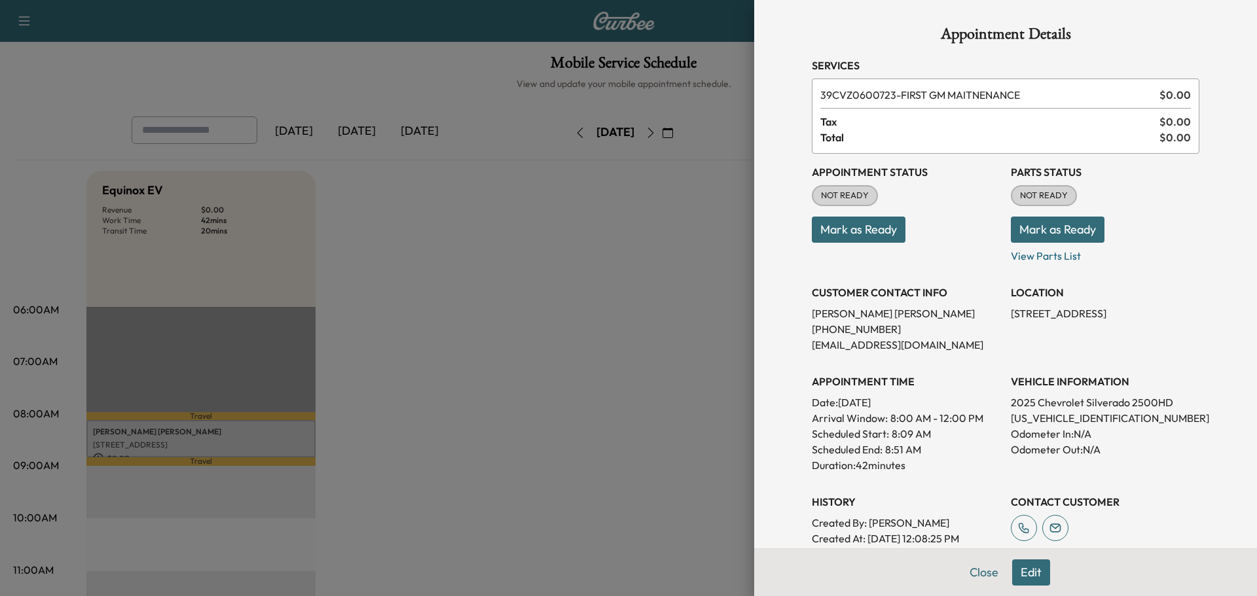
click at [461, 484] on div at bounding box center [628, 298] width 1257 height 596
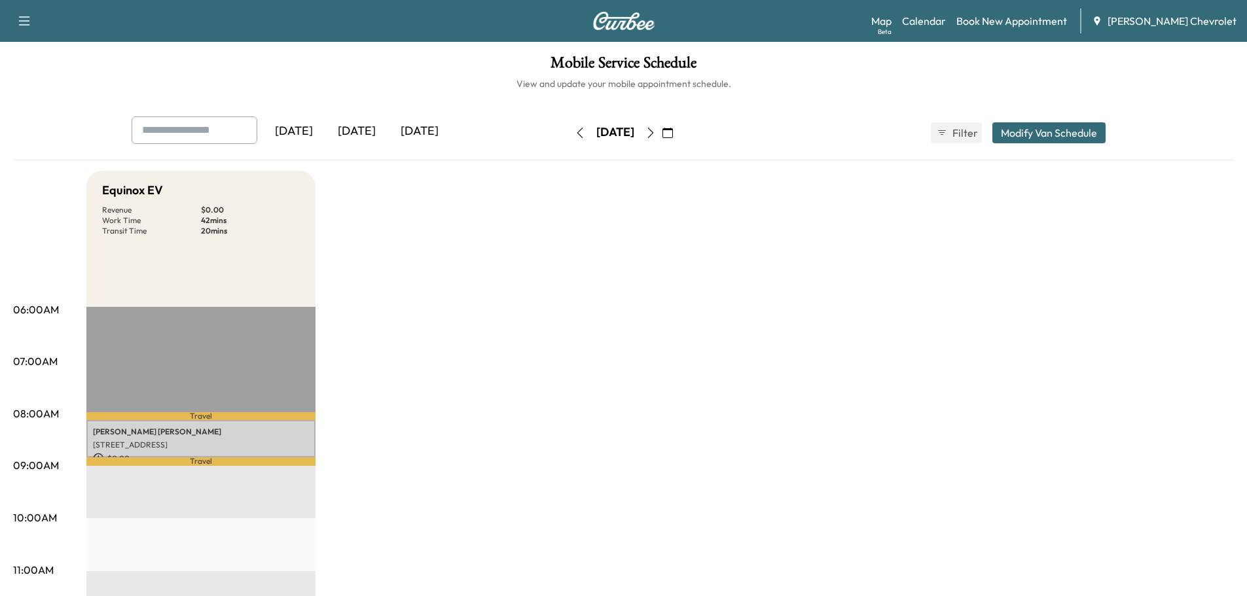
drag, startPoint x: 918, startPoint y: 338, endPoint x: 911, endPoint y: 330, distance: 10.7
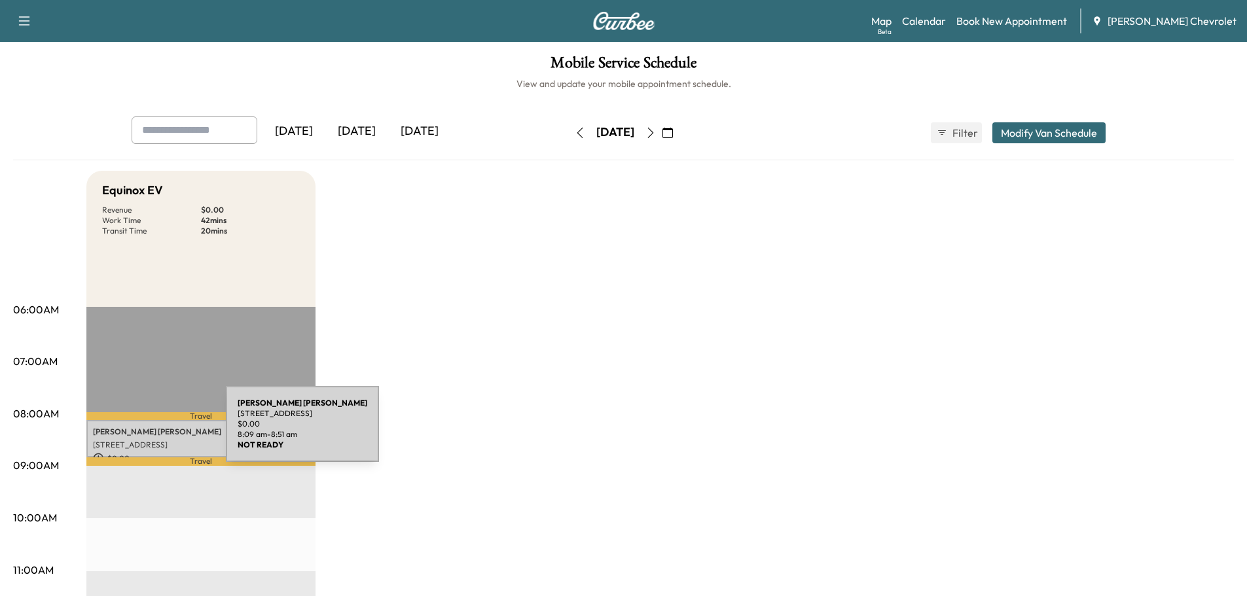
click at [128, 432] on p "[PERSON_NAME]" at bounding box center [201, 432] width 216 height 10
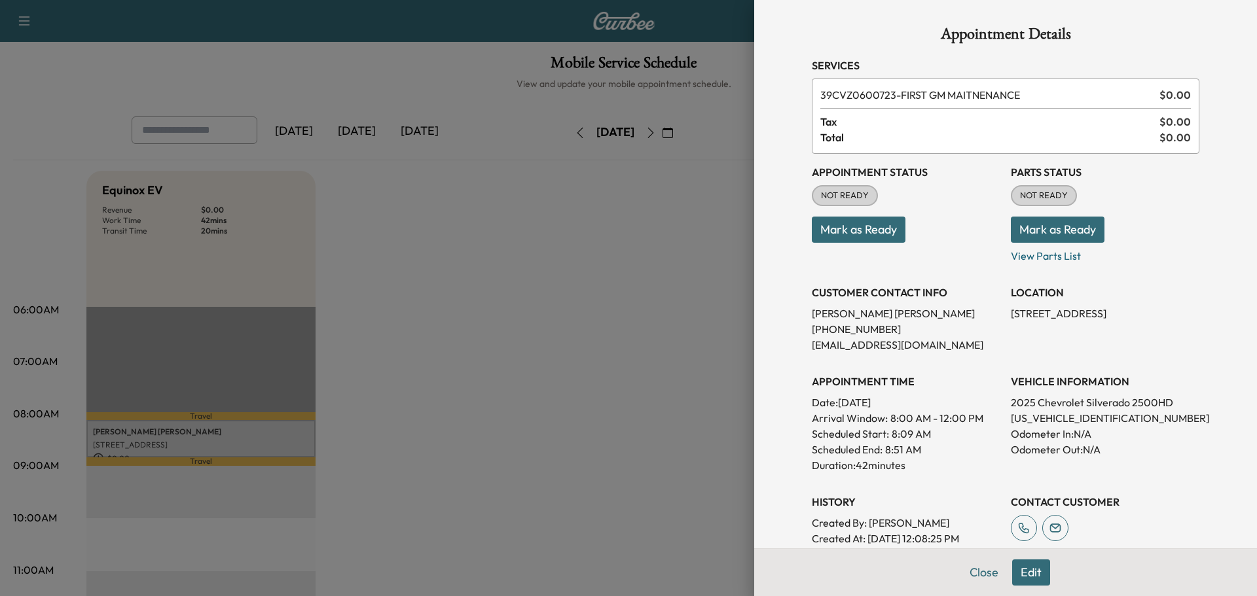
click at [488, 317] on div at bounding box center [628, 298] width 1257 height 596
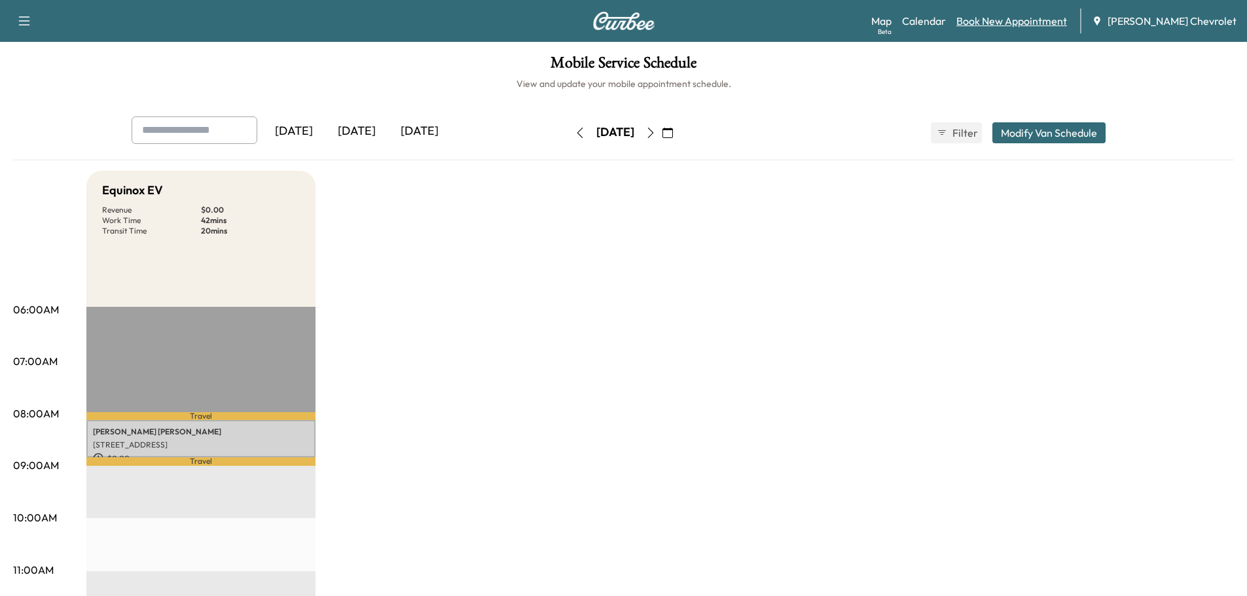
click at [1015, 18] on link "Book New Appointment" at bounding box center [1011, 21] width 111 height 16
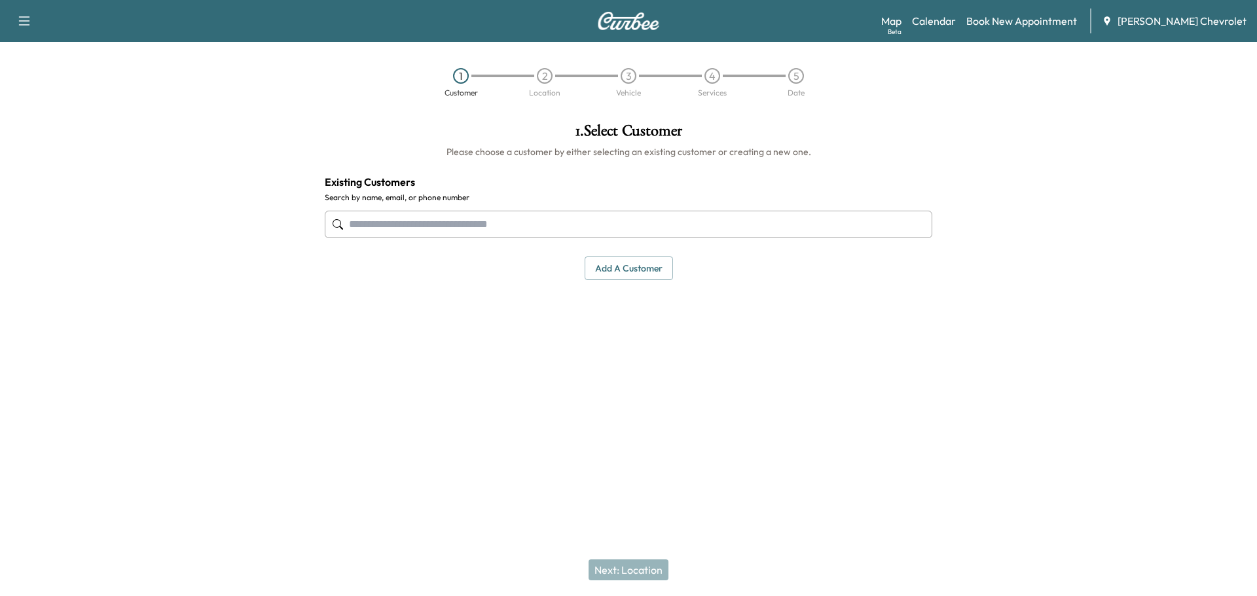
click at [622, 223] on input "text" at bounding box center [628, 224] width 607 height 27
